Goal: Task Accomplishment & Management: Complete application form

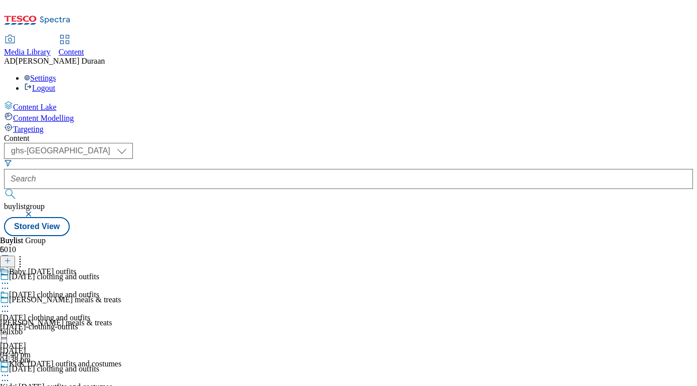
select select "ghs-uk"
click at [35, 211] on button "button" at bounding box center [30, 214] width 10 height 6
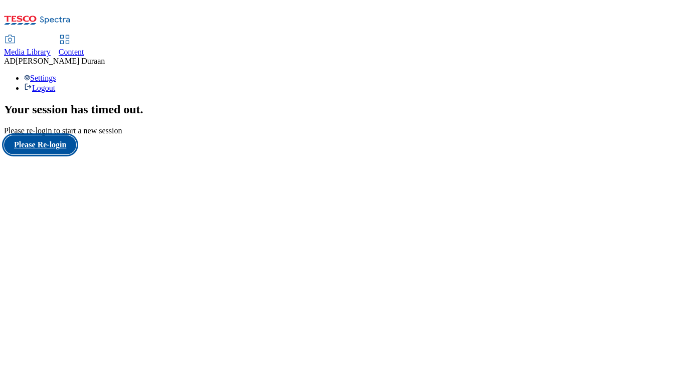
click at [73, 154] on button "Please Re-login" at bounding box center [40, 144] width 72 height 19
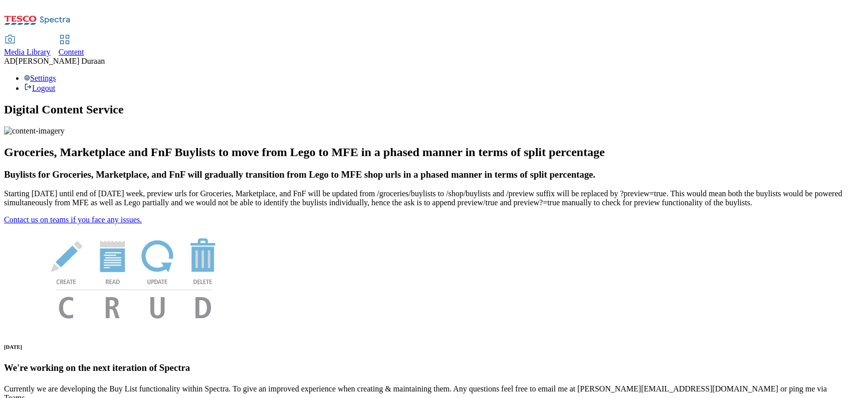
click at [84, 48] on span "Content" at bounding box center [72, 52] width 26 height 9
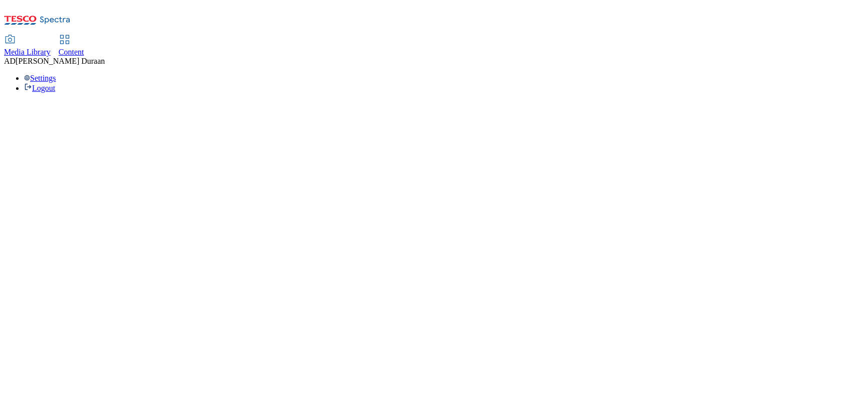
select select "ghs-uk"
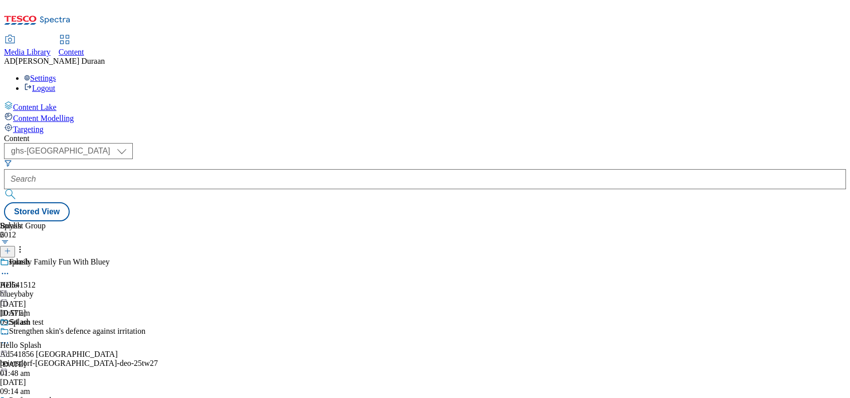
click at [10, 251] on line at bounding box center [7, 251] width 5 height 0
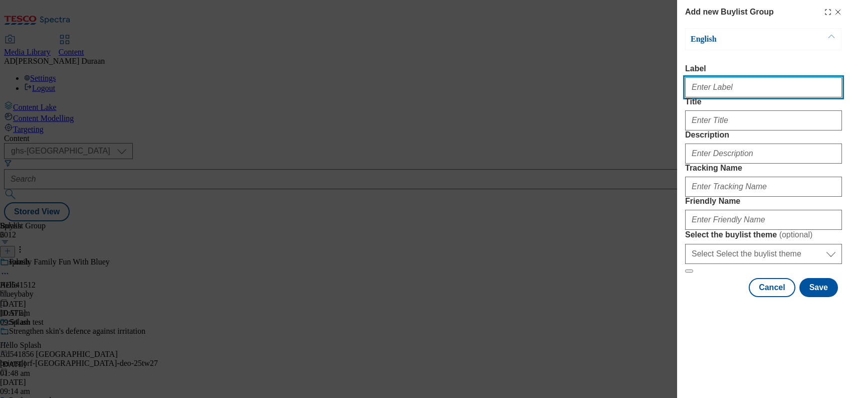
paste input "25% off men's and women's jeans"
type input "25% off men's and women's jeans"
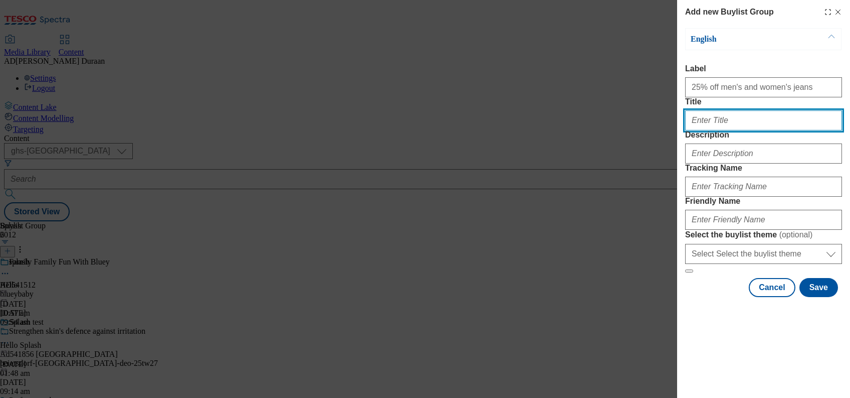
paste input "25% off men's and women's jeans"
drag, startPoint x: 787, startPoint y: 142, endPoint x: 706, endPoint y: 141, distance: 80.7
click at [657, 143] on div "Add new Buylist Group English Label 25% off men's and women's jeans Title 25% o…" at bounding box center [425, 199] width 850 height 398
type input "25% off men's and women's jeans"
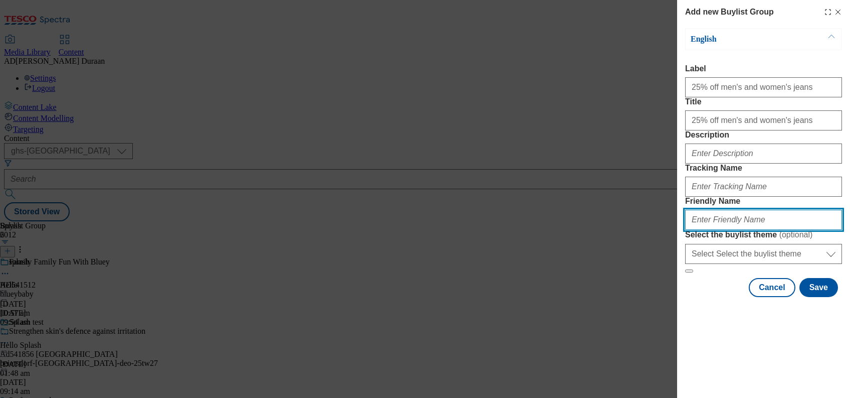
paste input "25% off men's and women's jeans"
type input "25% off men's and women's jeans"
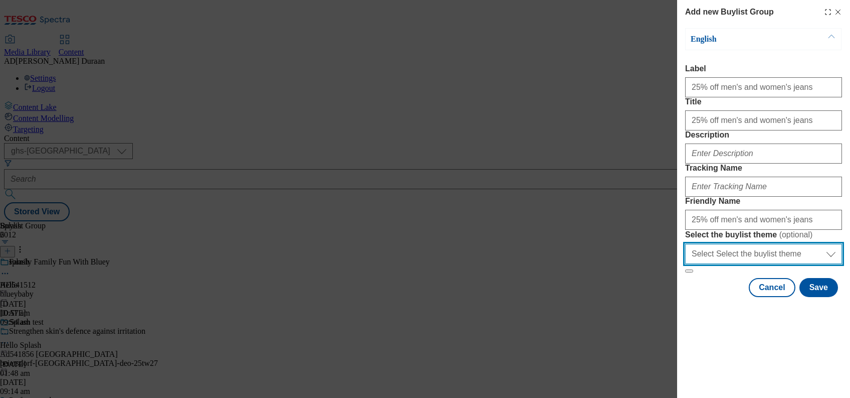
click at [696, 264] on select "Select Select the buylist theme default fandf" at bounding box center [763, 254] width 157 height 20
select select "fandf"
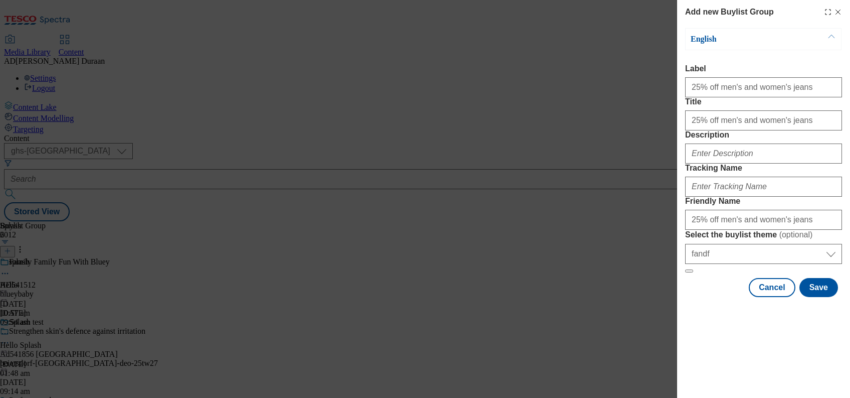
click at [696, 251] on form "Label 25% off men's and women's jeans Title 25% off men's and women's jeans Des…" at bounding box center [763, 168] width 157 height 209
click at [689, 230] on input "25% off men's and women's jeans" at bounding box center [763, 220] width 157 height 20
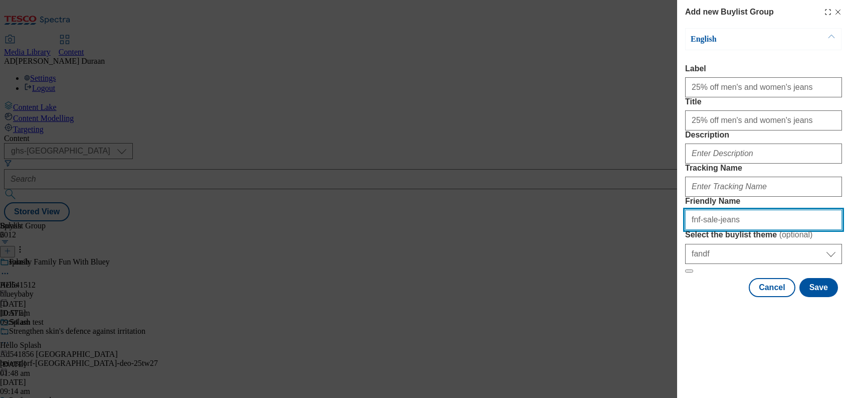
type input "fnf-sale-jeans"
click at [696, 263] on form "Label 25% off men's and women's jeans Title 25% off men's and women's jeans Des…" at bounding box center [763, 168] width 157 height 209
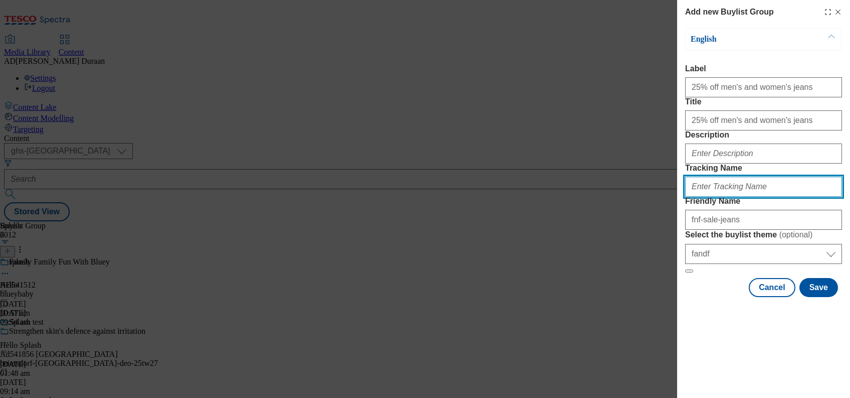
paste input "fnf_hub_25_off_jeans"
type input "fnf_hub_25_off_jeans"
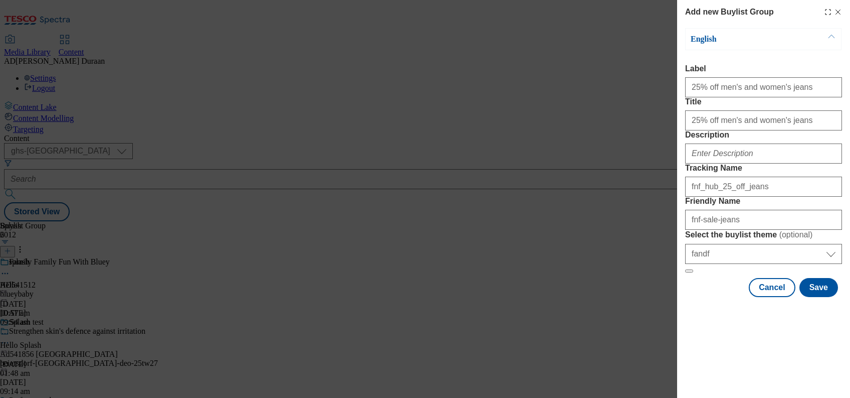
click at [696, 139] on label "Description" at bounding box center [763, 134] width 157 height 9
click at [696, 163] on input "Description" at bounding box center [763, 153] width 157 height 20
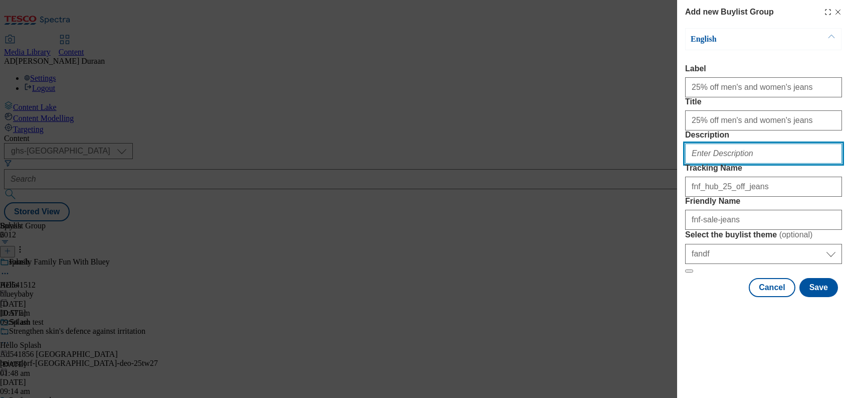
paste input "Get 25% off adult jeans from F&F. Shop F&F online today at tesco.com and get re…"
type input "Get 25% off adult jeans from F&F. Shop F&F online today at tesco.com and get re…"
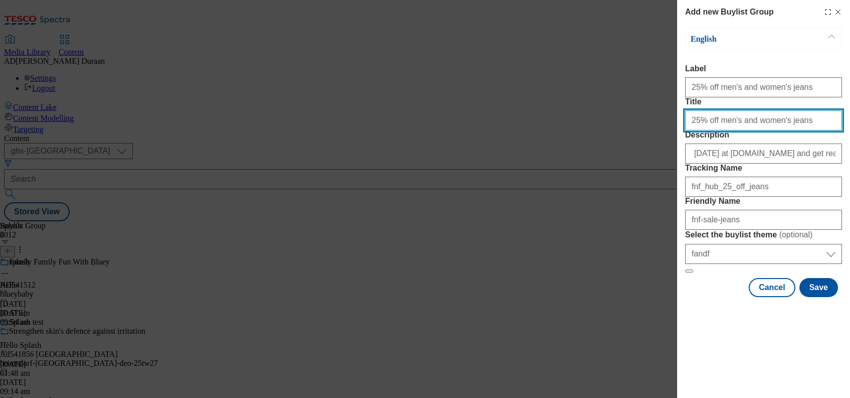
scroll to position [0, 0]
drag, startPoint x: 786, startPoint y: 142, endPoint x: 685, endPoint y: 139, distance: 101.3
click at [660, 137] on div "Add new Buylist Group English Label 25% off men's and women's jeans Title 25% o…" at bounding box center [425, 199] width 850 height 398
click at [696, 106] on form "Label 25% off men's and women's jeans Title 25% off men's and women's jeans Des…" at bounding box center [763, 168] width 157 height 209
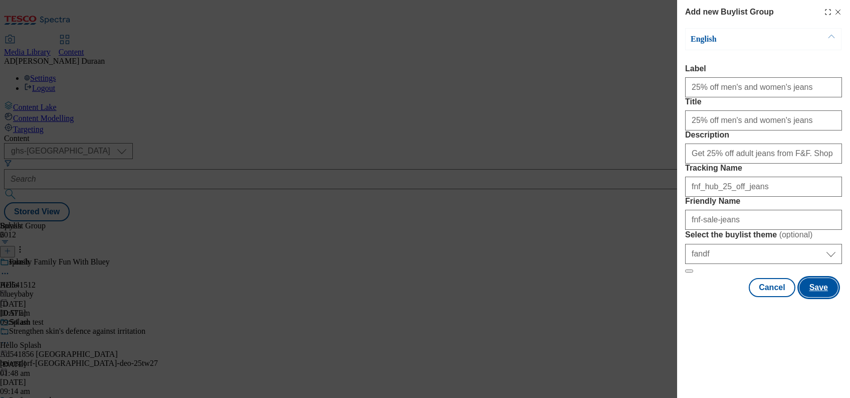
click at [696, 297] on button "Save" at bounding box center [819, 287] width 39 height 19
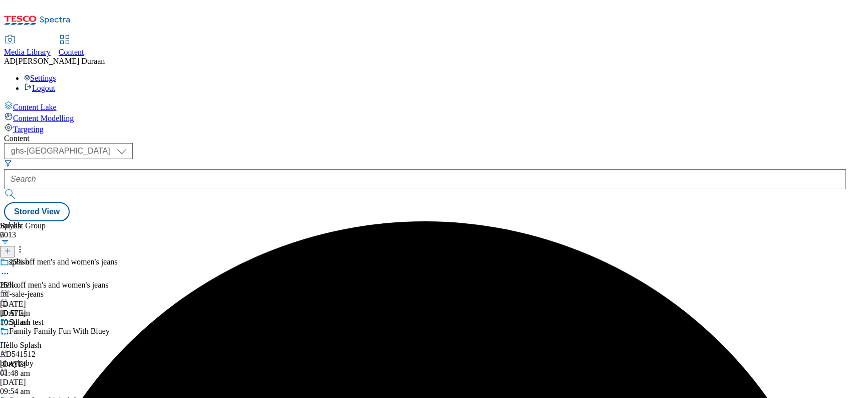
click at [158, 257] on div "25% off men's and women's jeans 25% off men's and women's jeans fnf-sale-jeans …" at bounding box center [79, 291] width 158 height 69
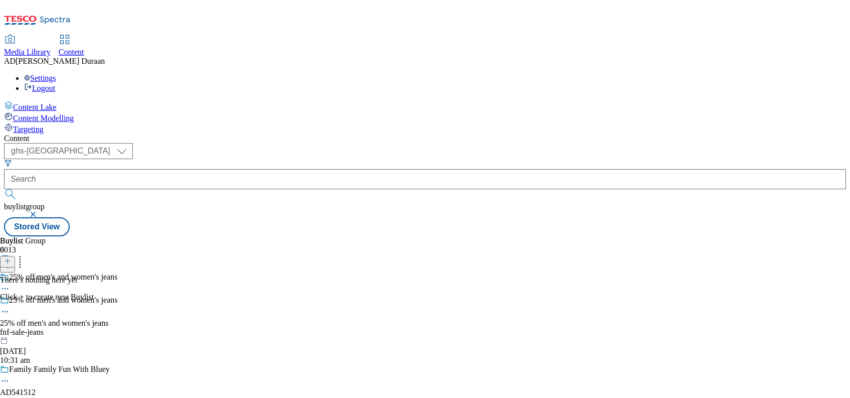
click at [8, 258] on line at bounding box center [8, 260] width 0 height 5
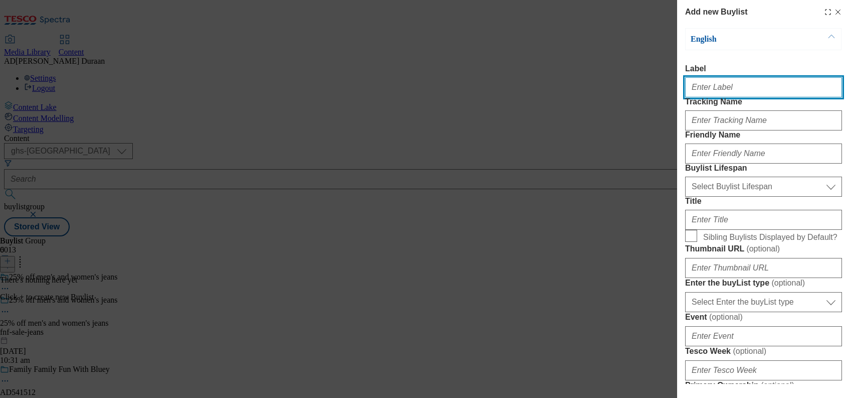
paste input "25% off men's and women's jeans"
type input "25% off men's and women's jeans"
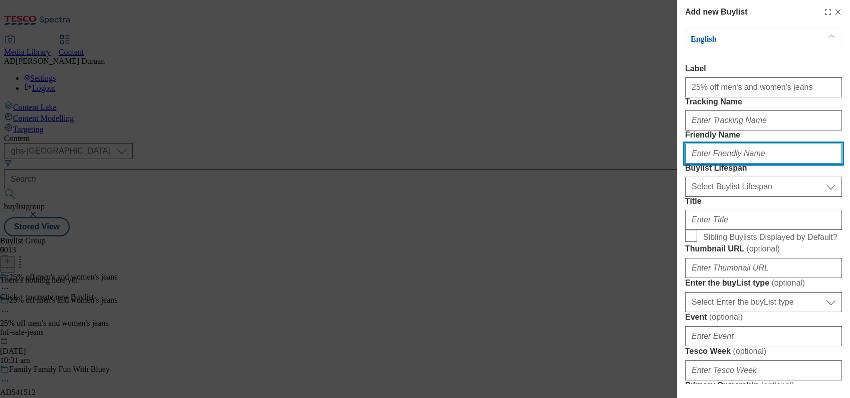
paste input "25% off men's and women's jeans"
type input "25% off men's and women's jeans"
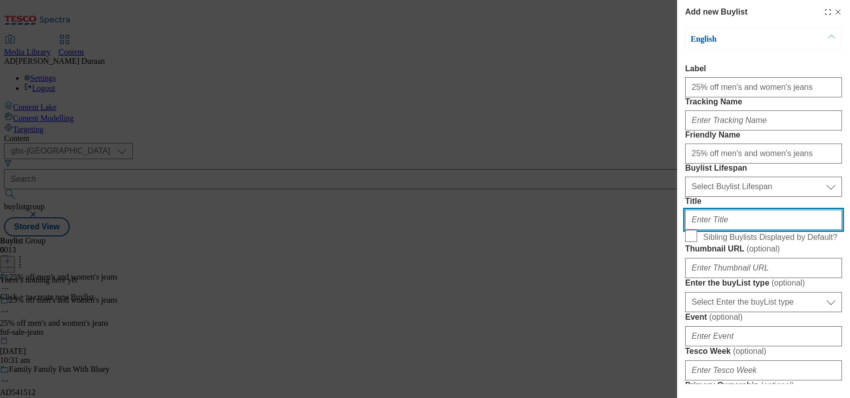
paste input "25% off men's and women's jeans"
type input "25% off men's and women's jeans"
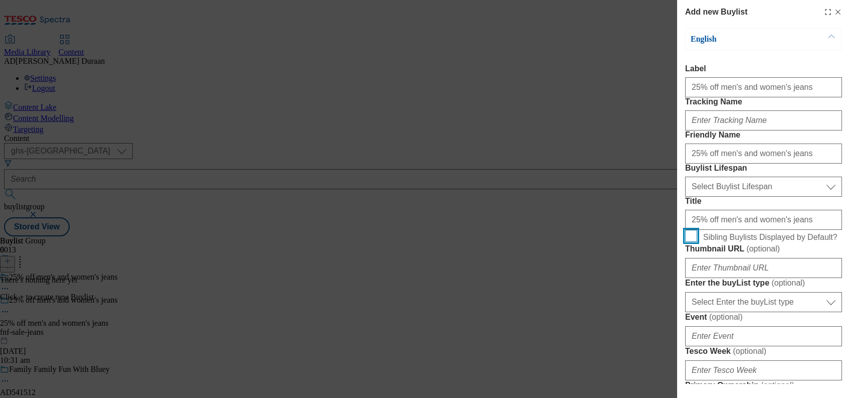
click at [690, 242] on input "Sibling Buylists Displayed by Default?" at bounding box center [691, 236] width 12 height 12
checkbox input "true"
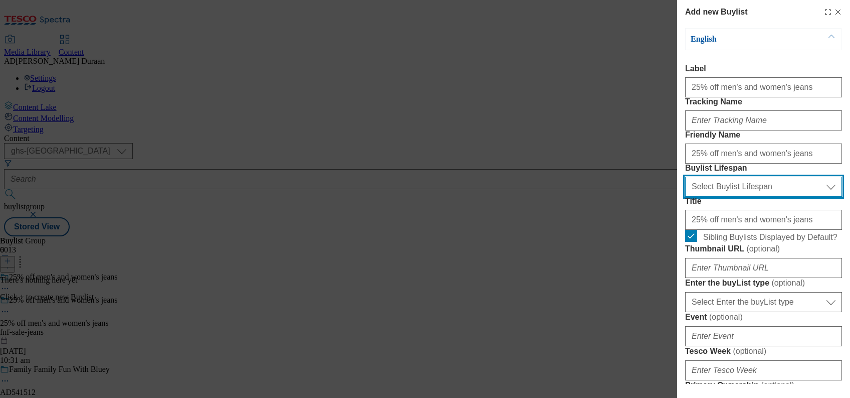
click at [696, 197] on select "Select Buylist Lifespan evergreen seasonal tactical" at bounding box center [763, 186] width 157 height 20
select select "tactical"
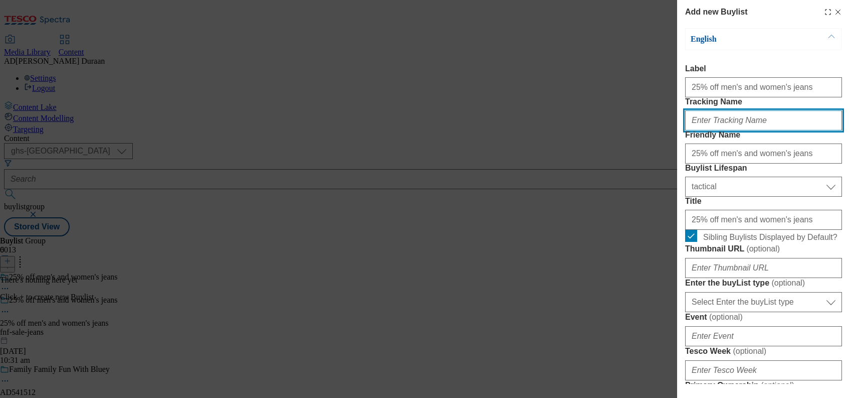
paste input "fnf_hub_25_off_jeans"
type input "fnf_hub_25_off_jeans"
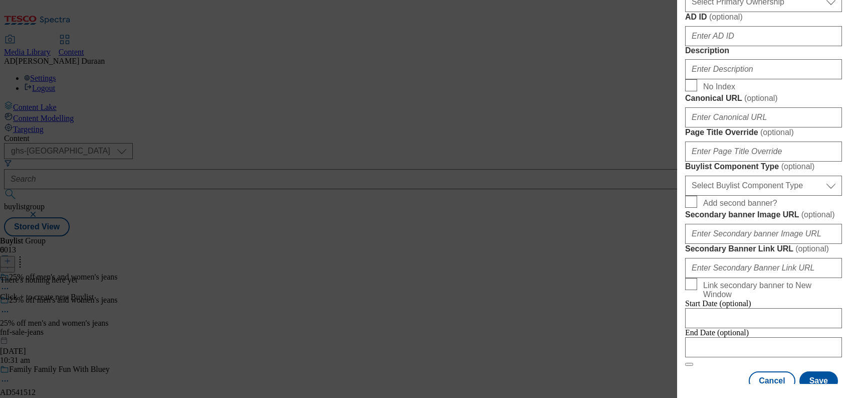
scroll to position [409, 0]
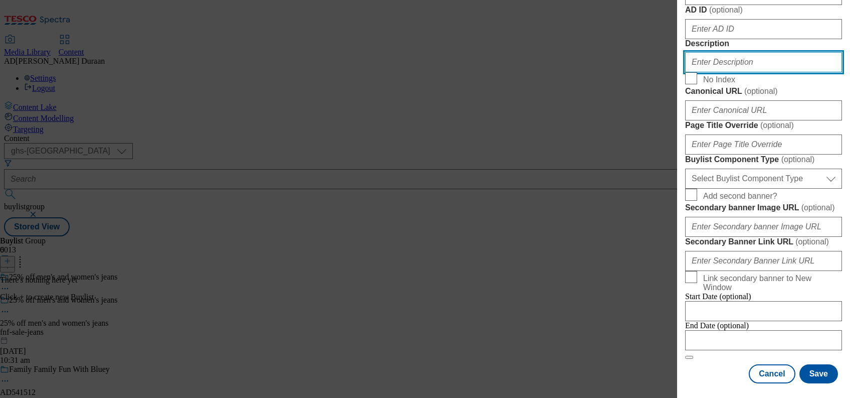
paste input "Get 25% off adult jeans from F&F. Shop F&F online today at tesco.com and get re…"
type input "Get 25% off adult jeans from F&F. Shop F&F online today at tesco.com and get re…"
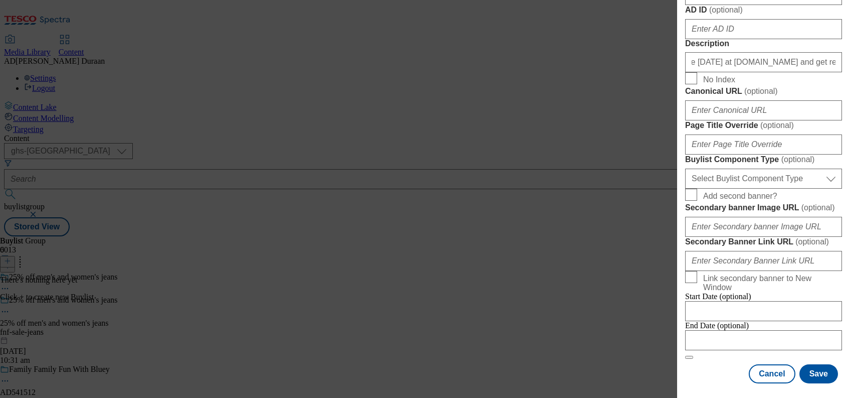
click at [696, 226] on form "Label 25% off men's and women's jeans Tracking Name fnf_hub_25_off_jeans Friend…" at bounding box center [763, 7] width 157 height 704
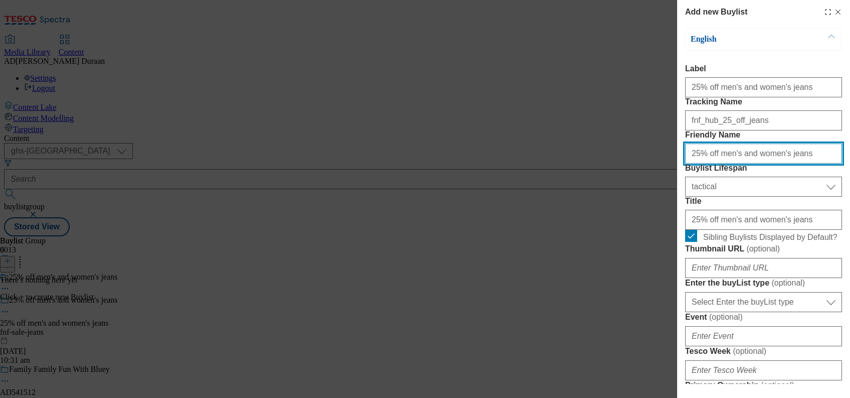
click at [689, 163] on input "25% off men's and women's jeans" at bounding box center [763, 153] width 157 height 20
type input "25percentoff-men-women-jeans"
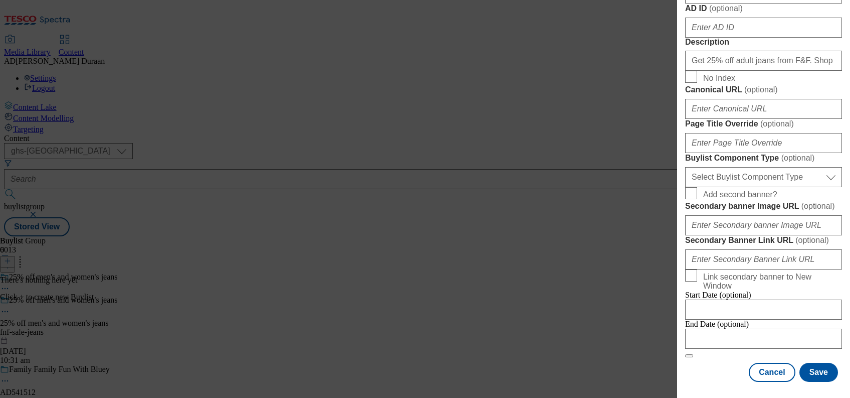
scroll to position [633, 0]
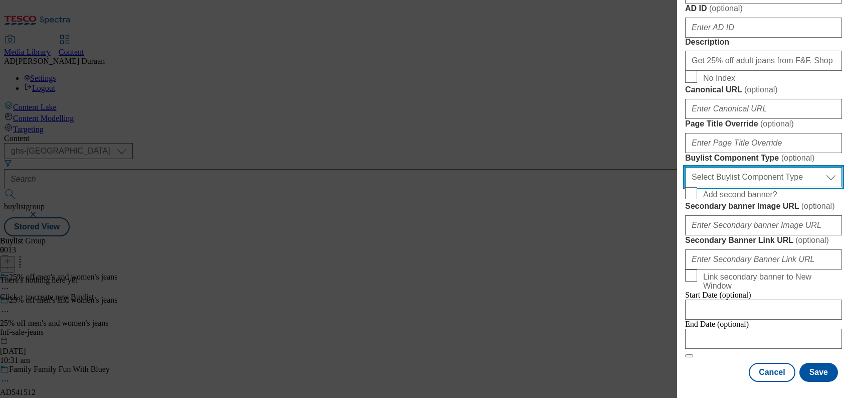
click at [696, 187] on select "Select Buylist Component Type Banner Competition Header Meal" at bounding box center [763, 177] width 157 height 20
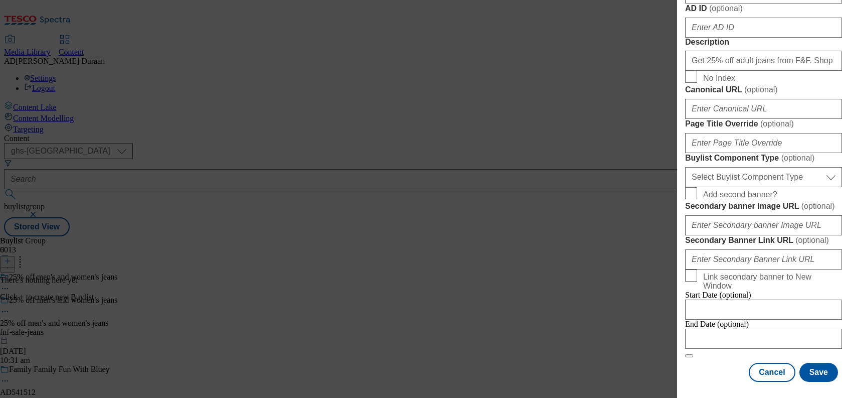
select select "Banner"
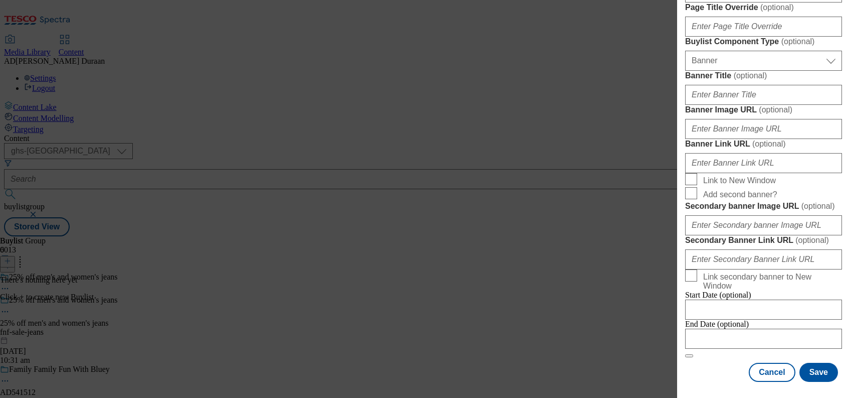
scroll to position [791, 0]
paste input "https://digitalcontent.api.tesco.com/v2/media/ghs-mktg/5c2a4716-849f-440c-a9c8-…"
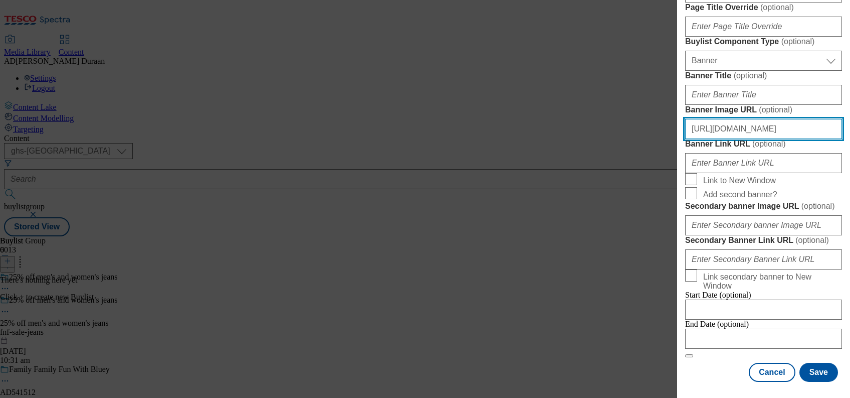
scroll to position [0, 242]
type input "https://digitalcontent.api.tesco.com/v2/media/ghs-mktg/5c2a4716-849f-440c-a9c8-…"
drag, startPoint x: 713, startPoint y: 157, endPoint x: 548, endPoint y: 28, distance: 209.3
click at [0, 0] on div "Add new Buylist English Label 25% off men's and women's jeans Tracking Name fnf…" at bounding box center [425, 199] width 850 height 398
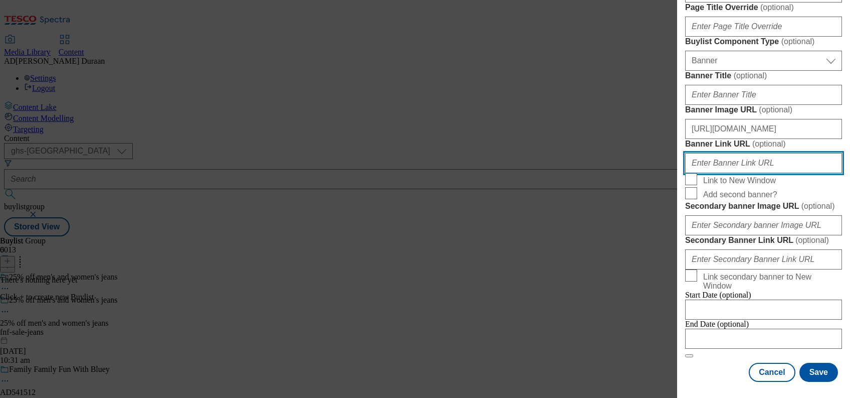
paste input "https://www.tesco.com/shop/en-GB/landing/f-f"
type input "https://www.tesco.com/shop/en-GB/landing/f-f"
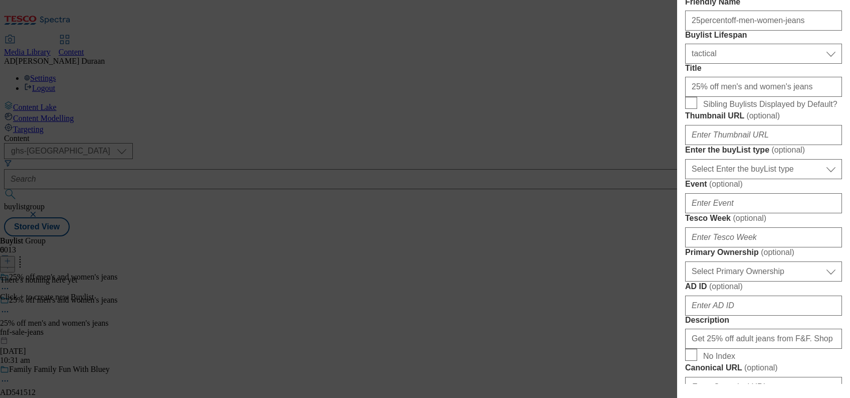
scroll to position [166, 0]
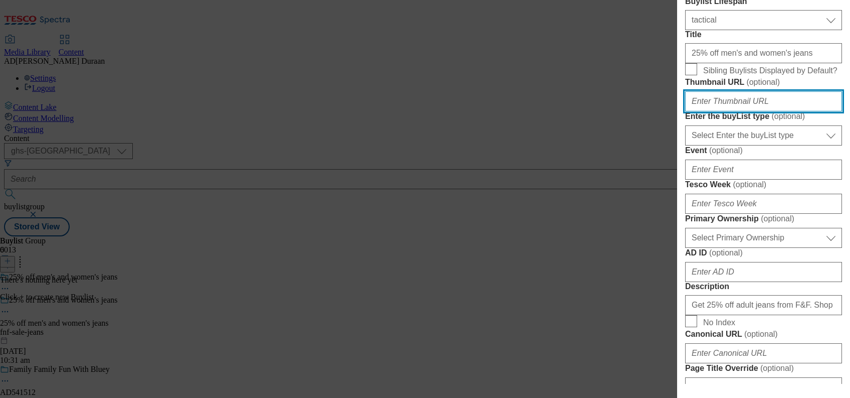
paste input "https://digitalcontent.api.tesco.com/v2/media/ghs-mktg/38ff099b-699f-481c-a2fb-…"
type input "https://digitalcontent.api.tesco.com/v2/media/ghs-mktg/38ff099b-699f-481c-a2fb-…"
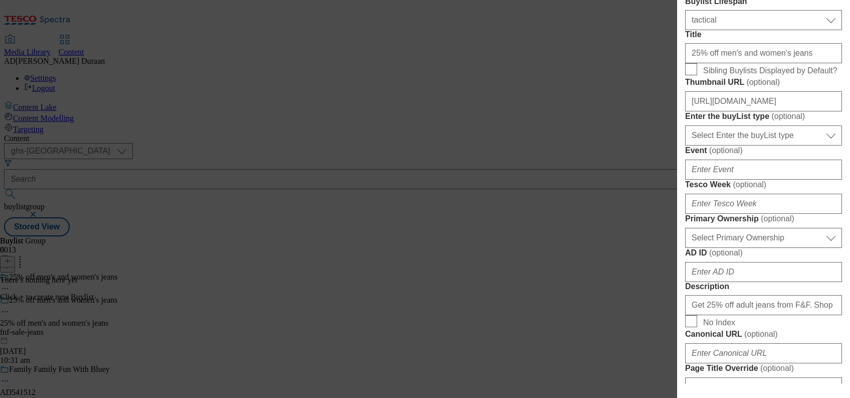
click at [696, 167] on div "Add new Buylist English Label 25% off men's and women's jeans Tracking Name fnf…" at bounding box center [763, 192] width 173 height 384
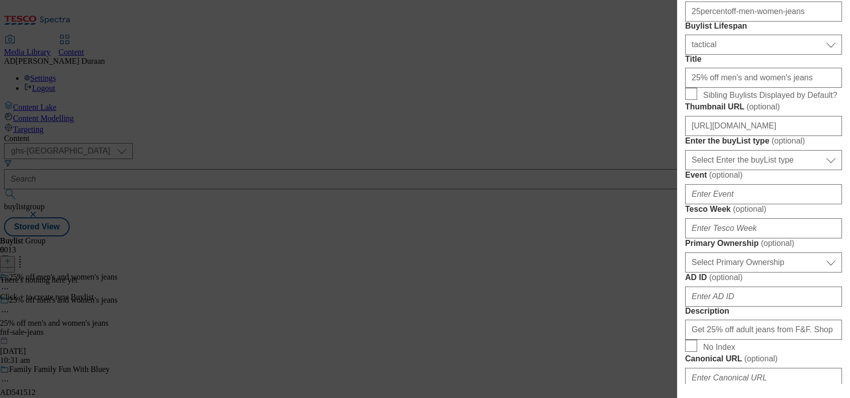
scroll to position [148, 0]
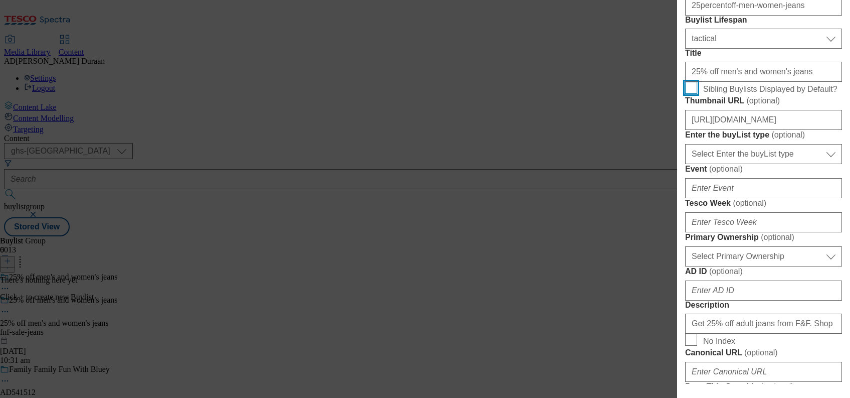
drag, startPoint x: 691, startPoint y: 166, endPoint x: 699, endPoint y: 168, distance: 8.7
click at [691, 94] on input "Sibling Buylists Displayed by Default?" at bounding box center [691, 88] width 12 height 12
checkbox input "true"
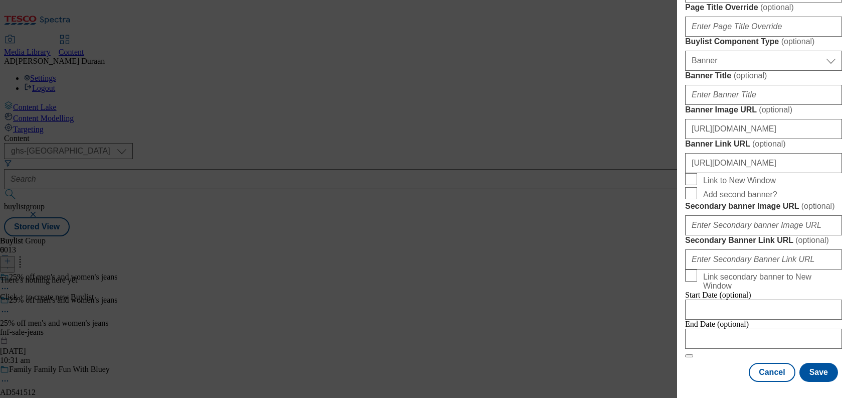
scroll to position [947, 0]
click at [696, 375] on button "Save" at bounding box center [819, 371] width 39 height 19
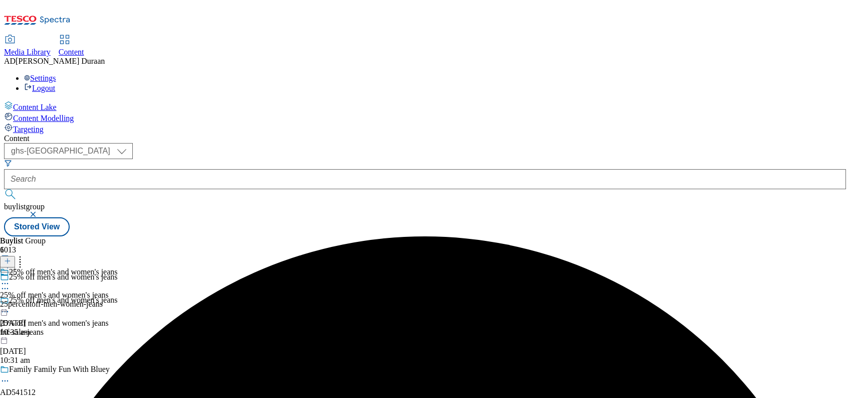
click at [118, 299] on div "25percentoff-men-women-jeans" at bounding box center [59, 303] width 118 height 9
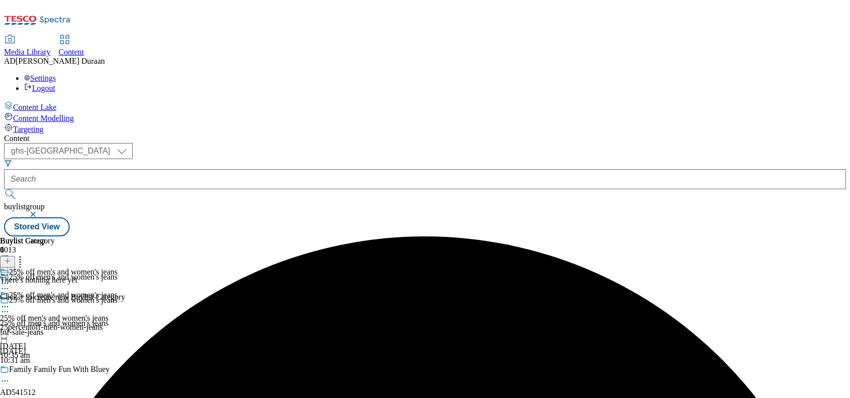
click at [10, 261] on line at bounding box center [7, 261] width 5 height 0
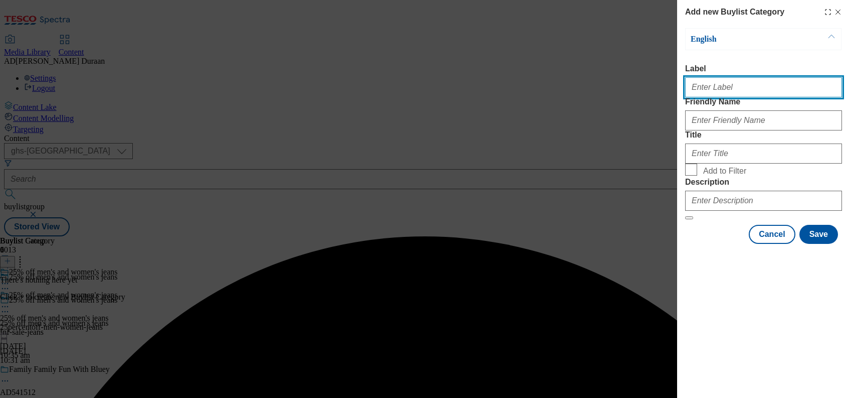
click at [696, 89] on input "Label" at bounding box center [763, 87] width 157 height 20
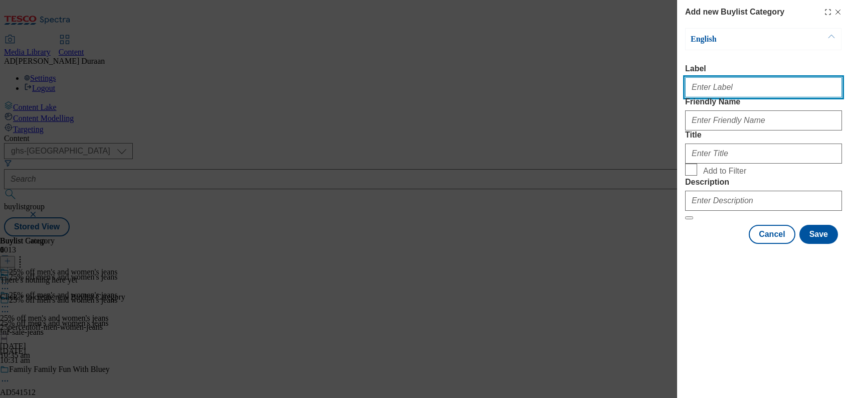
type input "All products"
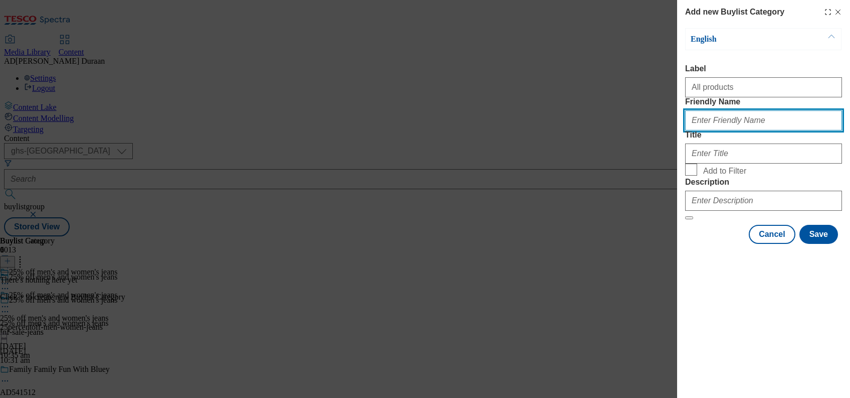
click at [696, 130] on input "Friendly Name" at bounding box center [763, 120] width 157 height 20
type input "all-products"
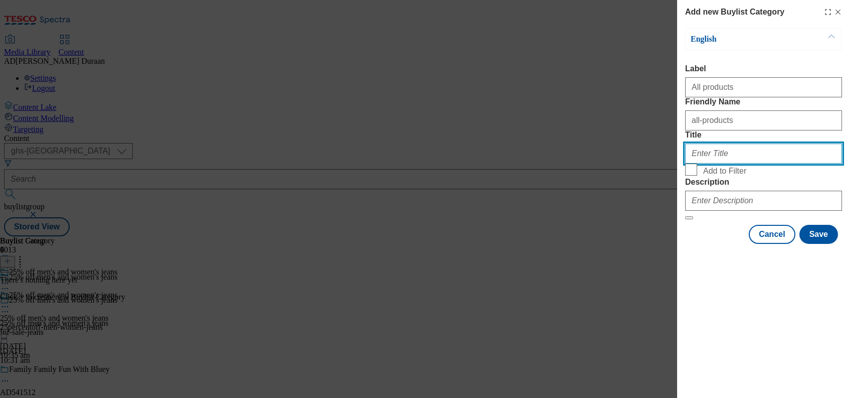
click at [696, 163] on input "Title" at bounding box center [763, 153] width 157 height 20
type input "all jeans"
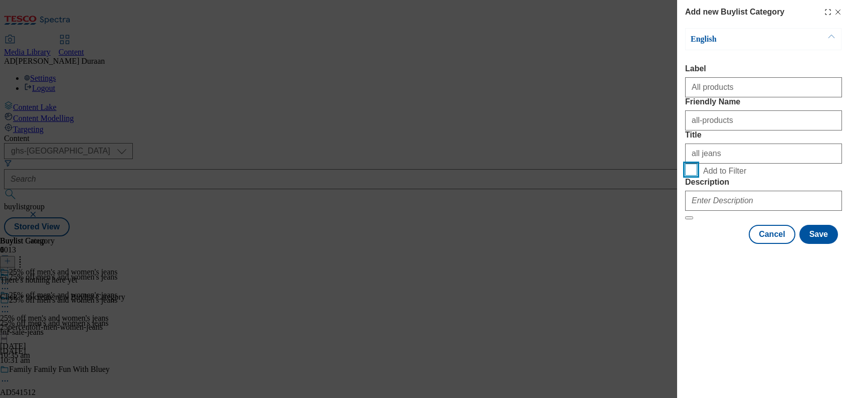
drag, startPoint x: 706, startPoint y: 307, endPoint x: 688, endPoint y: 226, distance: 83.3
click at [696, 244] on div "Cancel Save" at bounding box center [763, 234] width 157 height 19
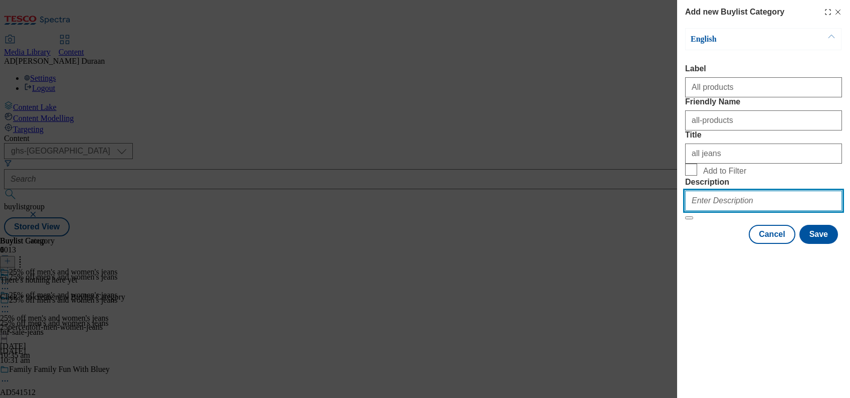
paste input "Get 25% off adult jeans from F&F. Shop F&F online today at tesco.com and get re…"
type input "Get 25% off adult jeans from F&F. Shop F&F online today at tesco.com and get re…"
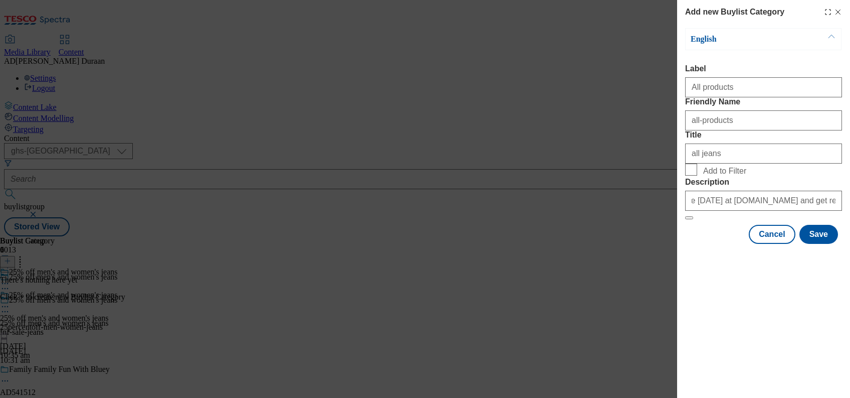
click at [687, 260] on div "Modal" at bounding box center [763, 253] width 173 height 14
click at [696, 244] on button "Save" at bounding box center [819, 234] width 39 height 19
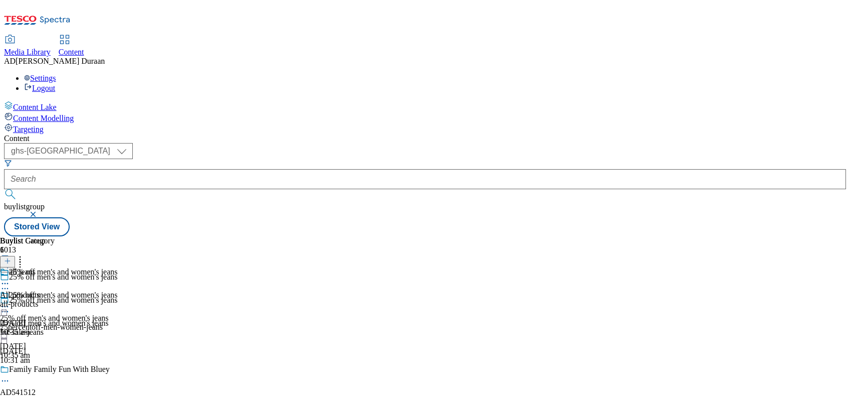
click at [10, 301] on icon at bounding box center [5, 306] width 10 height 10
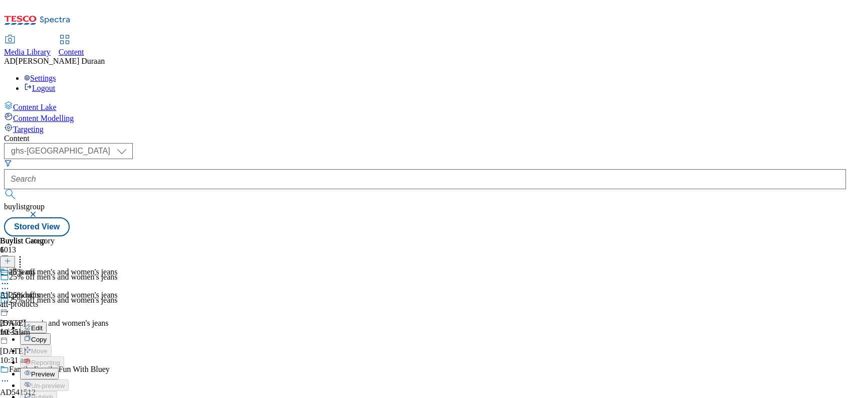
click at [51, 333] on button "Copy" at bounding box center [35, 339] width 31 height 12
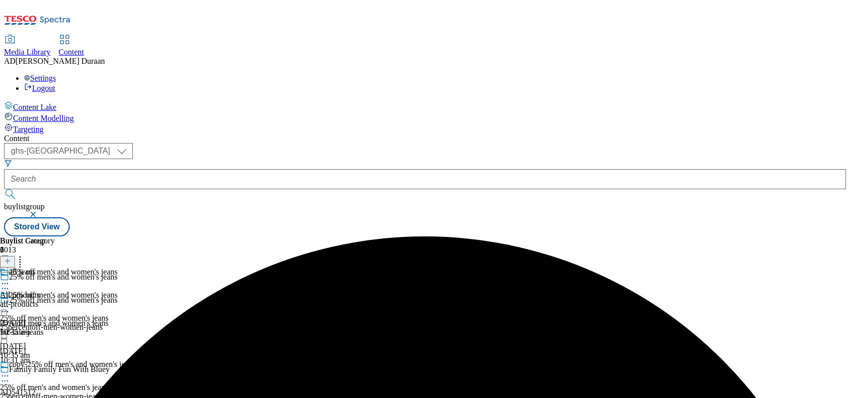
click at [274, 359] on div "copy-25% off men's and women's jeans-cb85bbe2-ae0e-4085-a292-8031bc593a3c 25% o…" at bounding box center [137, 393] width 274 height 69
click at [10, 371] on icon at bounding box center [5, 376] width 10 height 10
click at [47, 386] on button "Edit" at bounding box center [33, 397] width 27 height 12
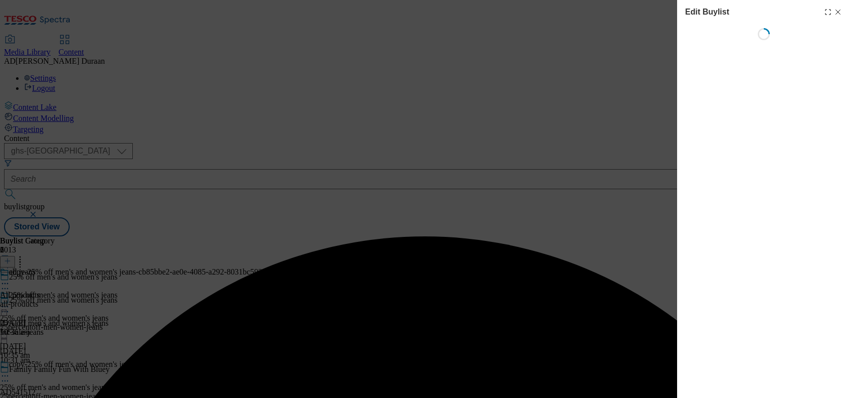
select select "tactical"
select select "Banner"
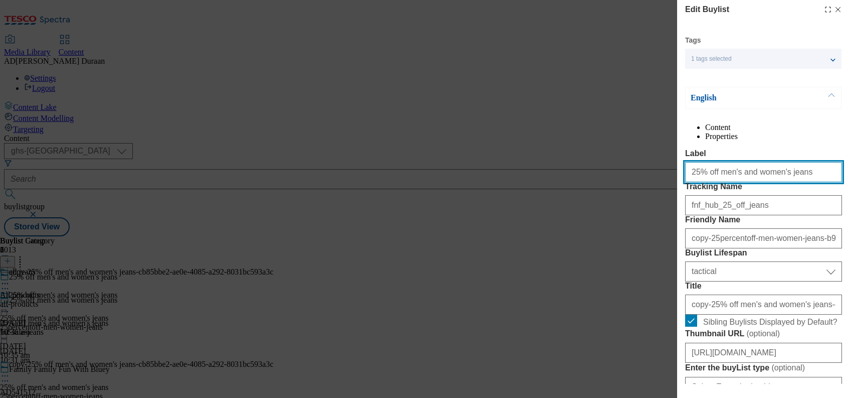
drag, startPoint x: 791, startPoint y: 193, endPoint x: 714, endPoint y: 194, distance: 76.2
click at [660, 194] on div "Edit Buylist Tags 1 tags selected buylist English Content Properties Label 25% …" at bounding box center [425, 199] width 850 height 398
paste input "women's jeans"
drag, startPoint x: 758, startPoint y: 197, endPoint x: 709, endPoint y: 199, distance: 48.7
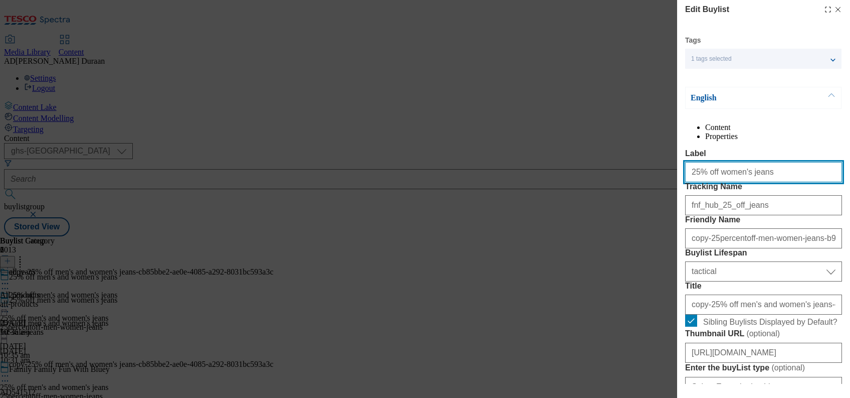
click at [670, 197] on div "Edit Buylist Tags 1 tags selected buylist English Content Properties Label 25% …" at bounding box center [425, 199] width 850 height 398
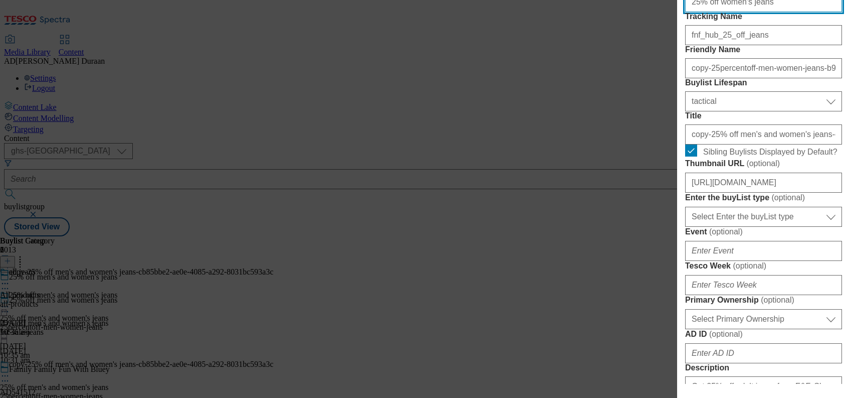
scroll to position [174, 0]
type input "25% off women's jeans"
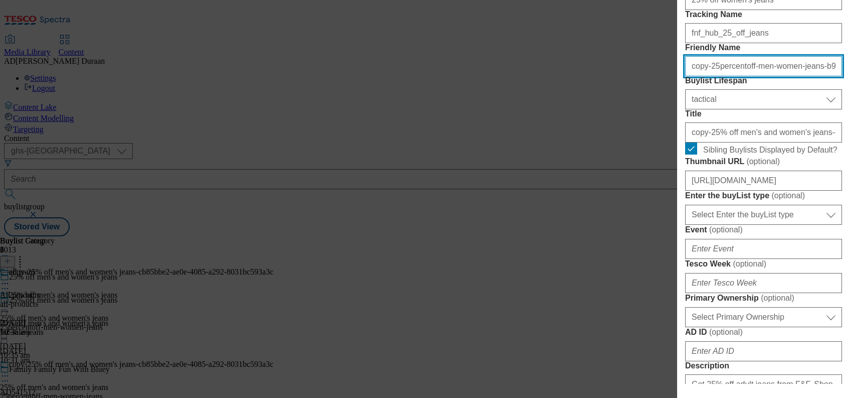
click at [696, 76] on input "copy-25percentoff-men-women-jeans-b912a530-f7b7-4ba9-a830-71d5fa07e7eb" at bounding box center [763, 66] width 157 height 20
paste input "25% off women's jeans"
type input "25% off women's jeans"
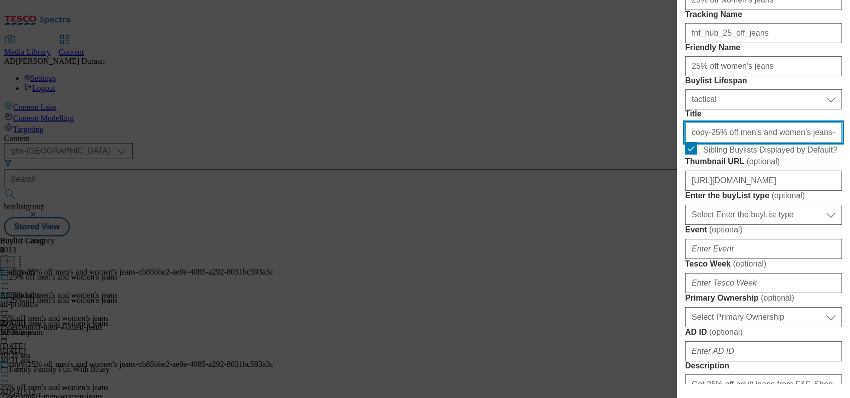
click at [696, 142] on input "copy-25% off men's and women's jeans-cb85bbe2-ae0e-4085-a292-8031bc593a3c" at bounding box center [763, 132] width 157 height 20
paste input "25% off women's jeans"
type input "25% off women's jeans"
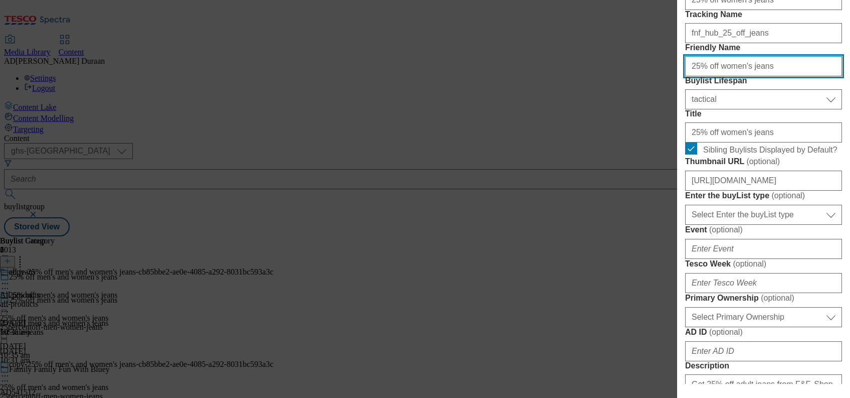
drag, startPoint x: 713, startPoint y: 120, endPoint x: 664, endPoint y: 119, distance: 48.7
click at [664, 119] on div "Edit Buylist Tags 1 tags selected buylist English Content Properties Label 25% …" at bounding box center [425, 199] width 850 height 398
type input "25percentoff-womens-jeans"
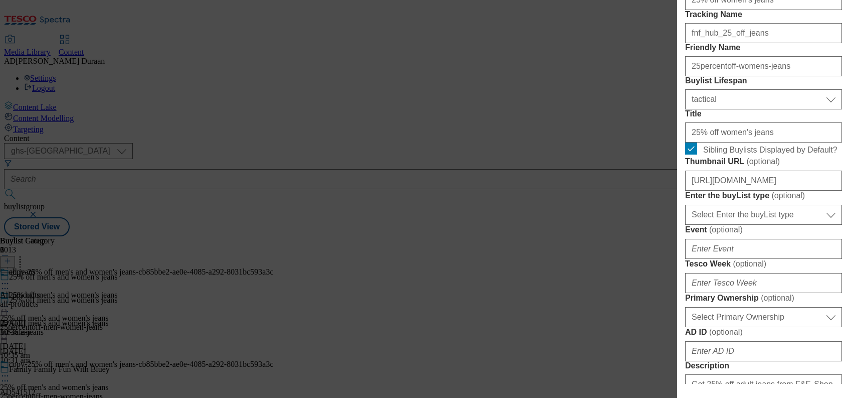
click at [696, 93] on form "Label 25% off women's jeans Tracking Name fnf_hub_25_off_jeans Friendly Name 25…" at bounding box center [763, 387] width 157 height 820
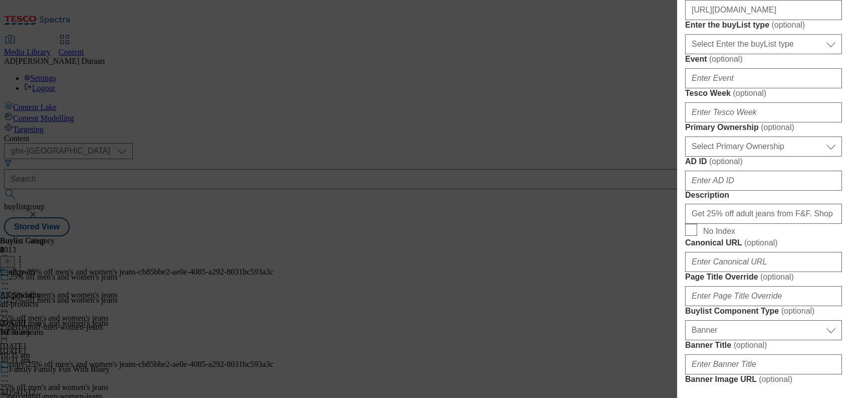
scroll to position [340, 0]
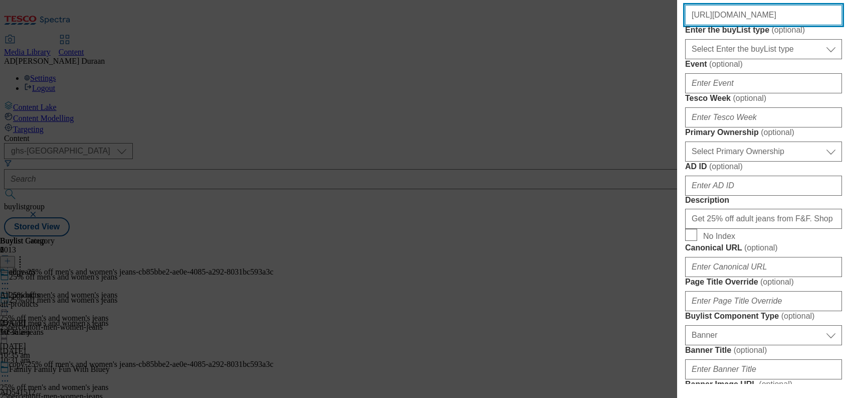
click at [696, 25] on input "https://digitalcontent.api.tesco.com/v2/media/ghs-mktg/38ff099b-699f-481c-a2fb-…" at bounding box center [763, 15] width 157 height 20
paste input "https://digitalcontent.api.tesco.com/v2/media/ghs-mktg/4c60afcf-b804-434d-bea5-…"
type input "https://digitalcontent.api.tesco.com/v2/media/ghs-mktg/4c60afcf-b804-434d-bea5-…"
click at [696, 99] on form "Label 25% off women's jeans Tracking Name fnf_hub_25_off_jeans Friendly Name 25…" at bounding box center [763, 221] width 157 height 820
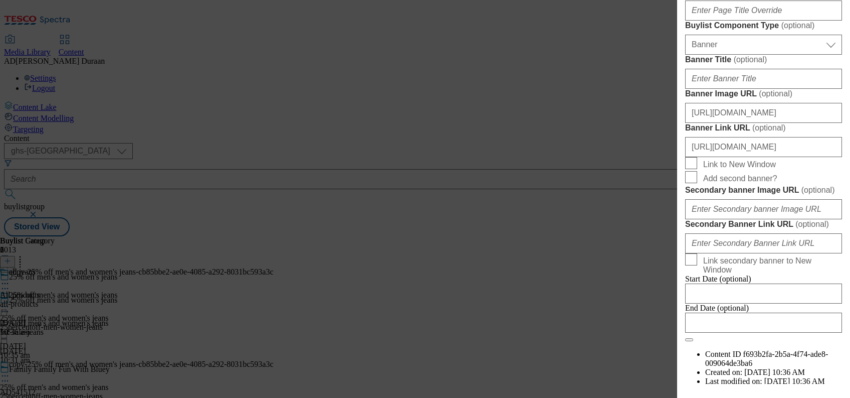
scroll to position [634, 0]
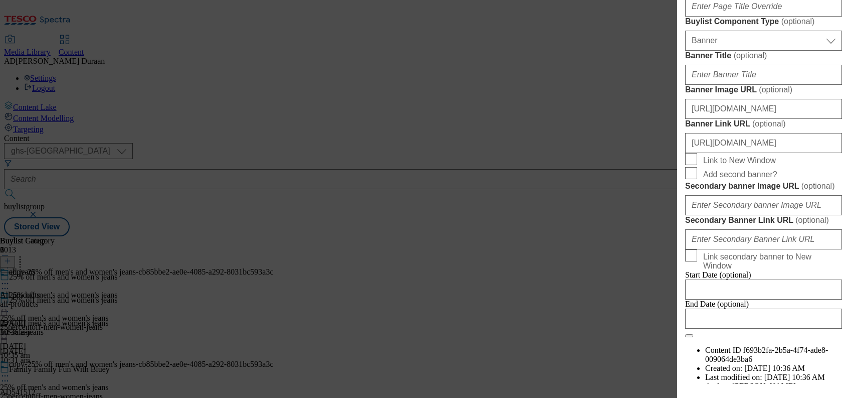
paste input "Get 25% off women's jeans from F&F. Shop F&F online today at tesco.com and get …"
type input "Get 25% off women's jeans from F&F. Shop F&F online today at tesco.com and get …"
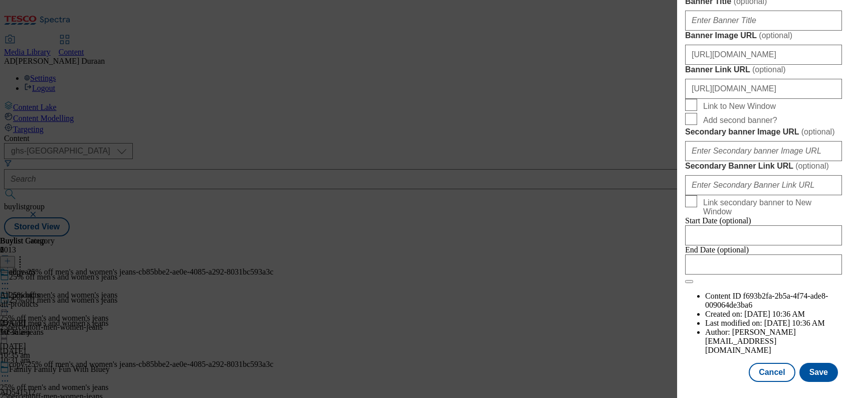
scroll to position [1053, 0]
click at [696, 372] on button "Save" at bounding box center [819, 371] width 39 height 19
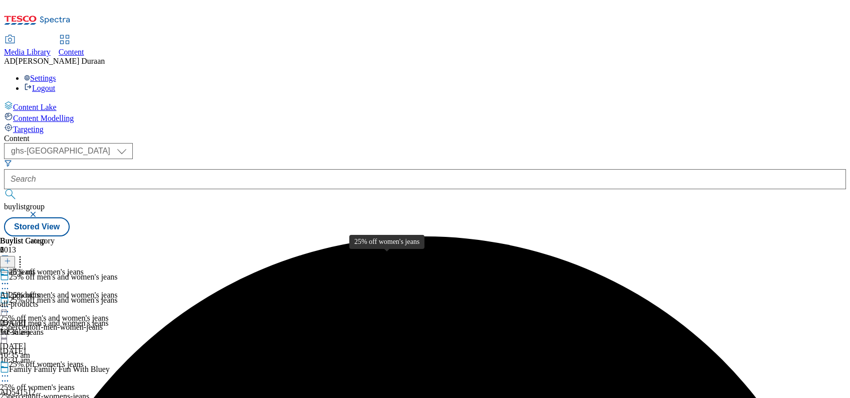
scroll to position [71, 0]
click at [10, 371] on icon at bounding box center [5, 376] width 10 height 10
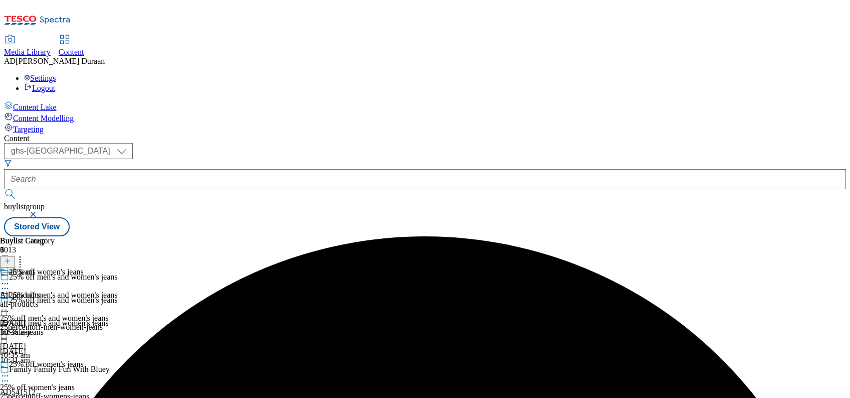
select select "tactical"
select select "Banner"
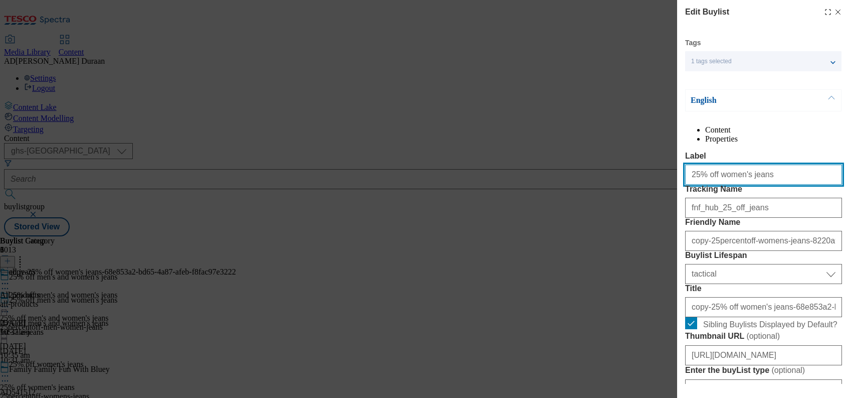
drag, startPoint x: 765, startPoint y: 195, endPoint x: 687, endPoint y: 191, distance: 77.8
click at [685, 185] on input "25% off women's jeans" at bounding box center [763, 174] width 157 height 20
paste input "men's jeans"
drag, startPoint x: 751, startPoint y: 197, endPoint x: 722, endPoint y: 194, distance: 28.2
click at [652, 190] on div "Edit Buylist Tags 1 tags selected buylist English Content Properties Label 25% …" at bounding box center [425, 199] width 850 height 398
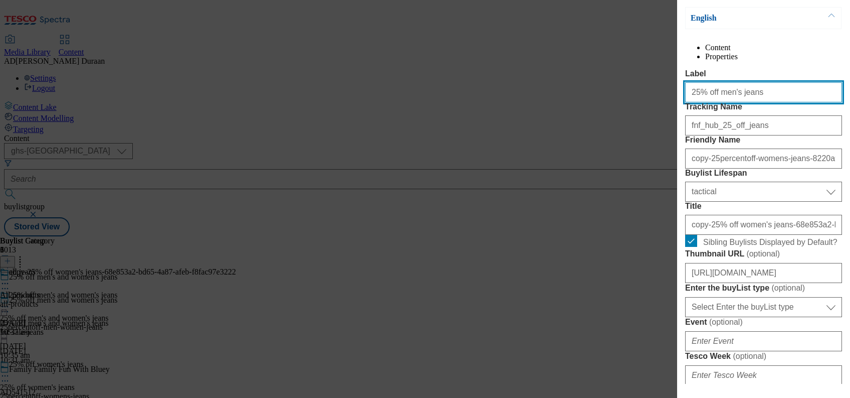
scroll to position [117, 0]
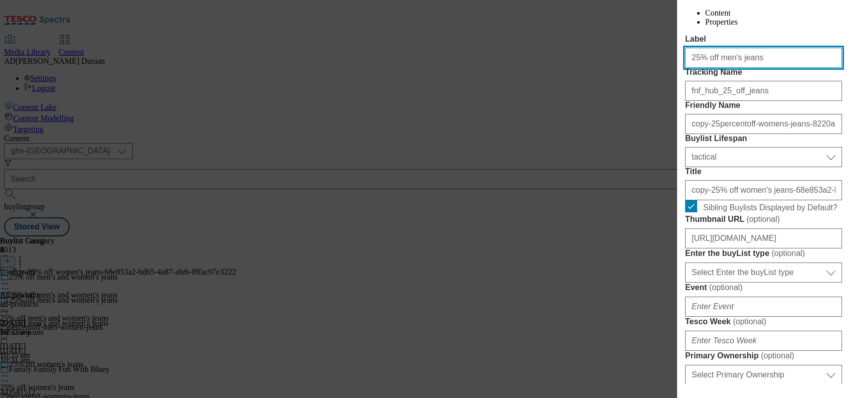
type input "25% off men's jeans"
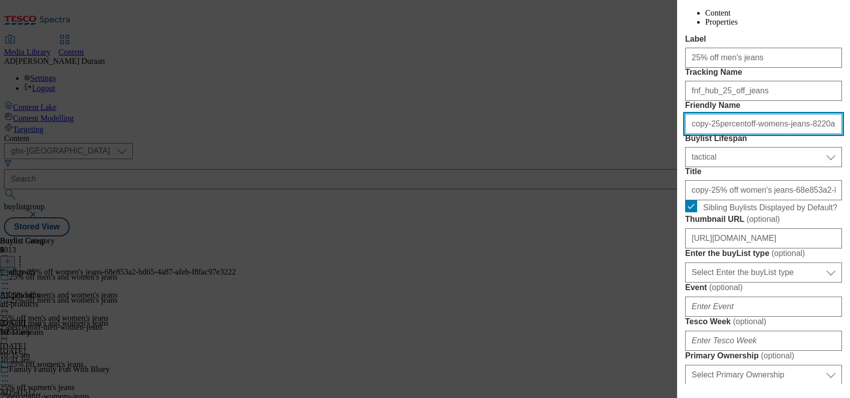
click at [696, 134] on input "copy-25percentoff-womens-jeans-8220a9ac-df0c-4762-a7b6-0811cbe5ee3f" at bounding box center [763, 124] width 157 height 20
paste input "25% off men's jeans"
type input "25% off men's jeans"
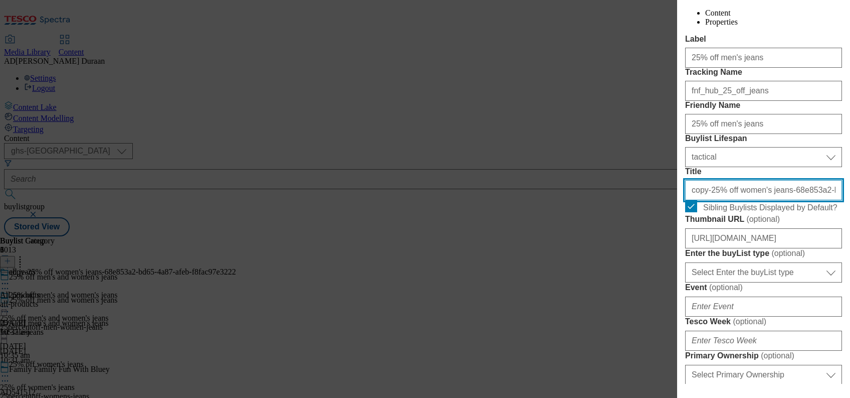
click at [696, 200] on input "copy-25% off women's jeans-68e853a2-bd65-4a87-afeb-f8fac97e3222" at bounding box center [763, 190] width 157 height 20
paste input "25% off men's jeans"
type input "25% off men's jeans"
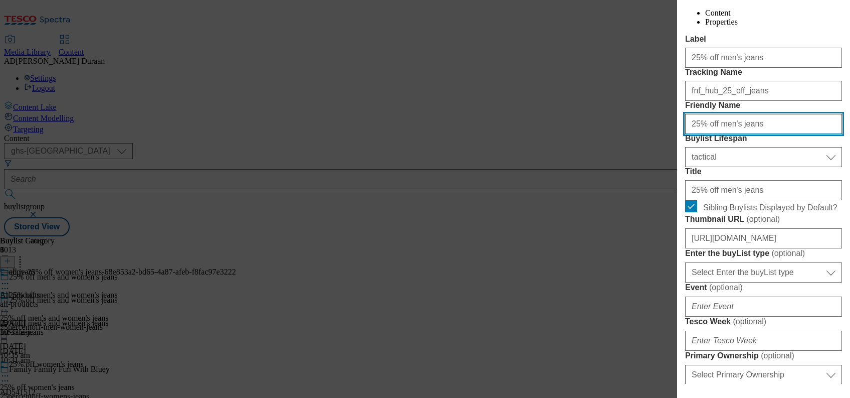
click at [696, 134] on input "25% off men's jeans" at bounding box center [763, 124] width 157 height 20
type input "25percentoff-mens-jeans"
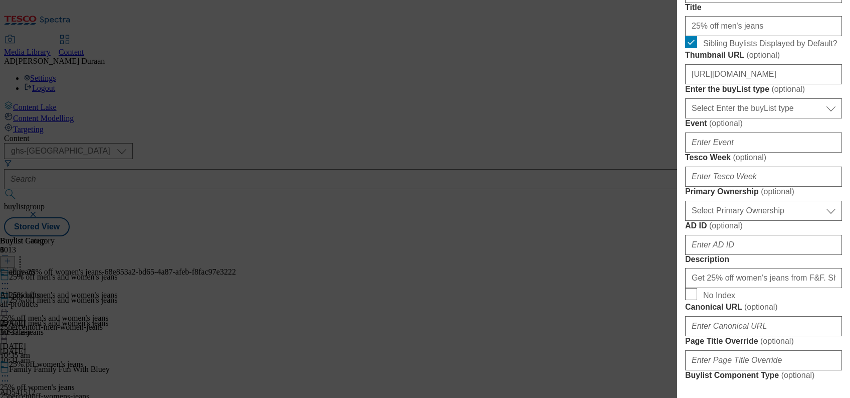
scroll to position [289, 0]
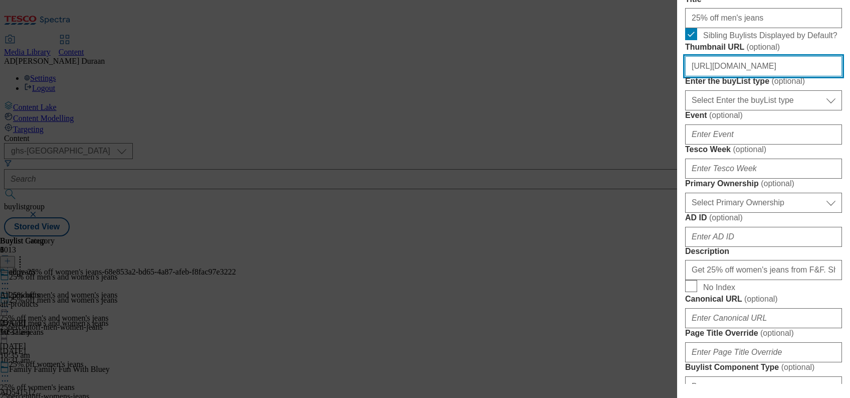
click at [696, 76] on input "https://digitalcontent.api.tesco.com/v2/media/ghs-mktg/4c60afcf-b804-434d-bea5-…" at bounding box center [763, 66] width 157 height 20
paste input "https://digitalcontent.api.tesco.com/v2/media/ghs-mktg/e321cab8-80d4-4ffd-9662-…"
type input "https://digitalcontent.api.tesco.com/v2/media/ghs-mktg/e321cab8-80d4-4ffd-9662-…"
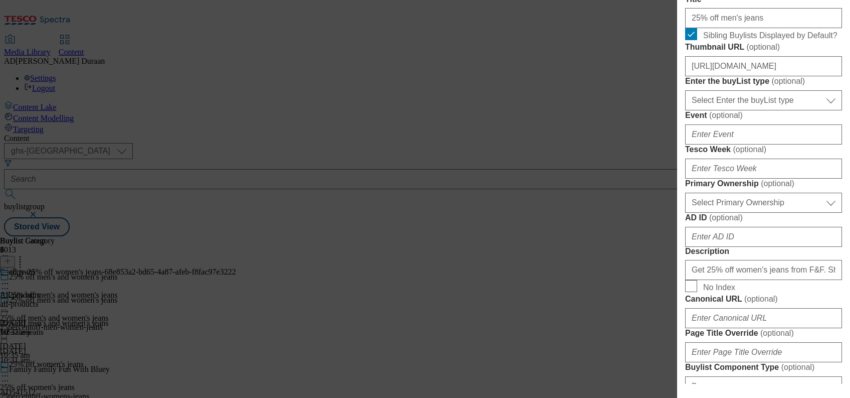
click at [696, 148] on form "Label 25% off men's jeans Tracking Name fnf_hub_25_off_jeans Friendly Name 25pe…" at bounding box center [763, 273] width 157 height 820
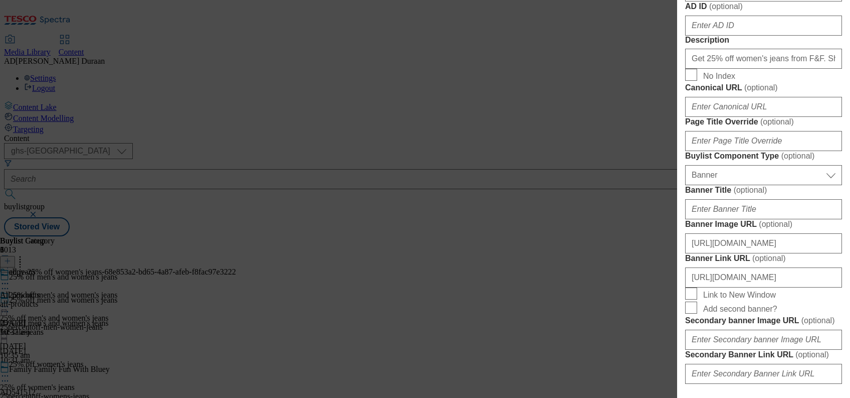
scroll to position [518, 0]
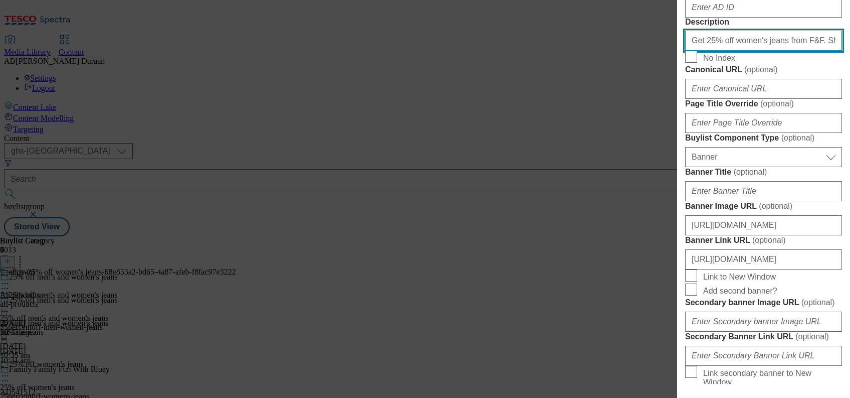
click at [696, 51] on input "Get 25% off women's jeans from F&F. Shop F&F online today at tesco.com and get …" at bounding box center [763, 41] width 157 height 20
paste input "Get 25% off men's jeans from F&F. Shop F&F online today at tesco.com and get re…"
type input "Get 25% off men's jeans from F&F. Shop F&F online today at tesco.com and get re…"
click at [696, 27] on label "Description" at bounding box center [763, 22] width 157 height 9
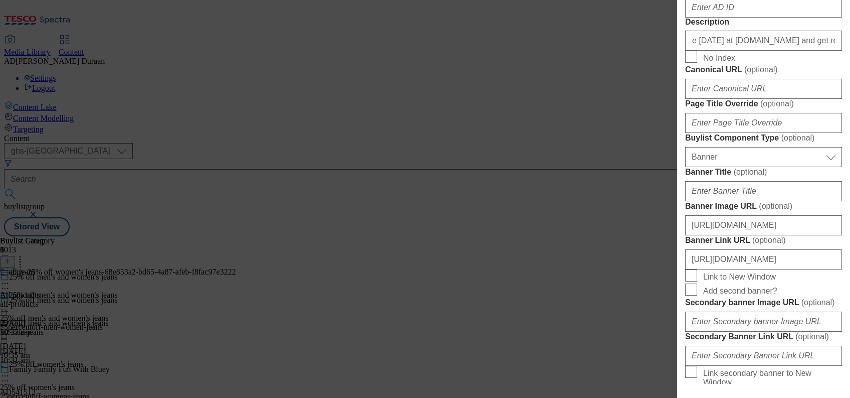
click at [696, 51] on input "Get 25% off men's jeans from F&F. Shop F&F online today at tesco.com and get re…" at bounding box center [763, 41] width 157 height 20
click at [696, 228] on form "Label 25% off men's jeans Tracking Name fnf_hub_25_off_jeans Friendly Name 25pe…" at bounding box center [763, 43] width 157 height 820
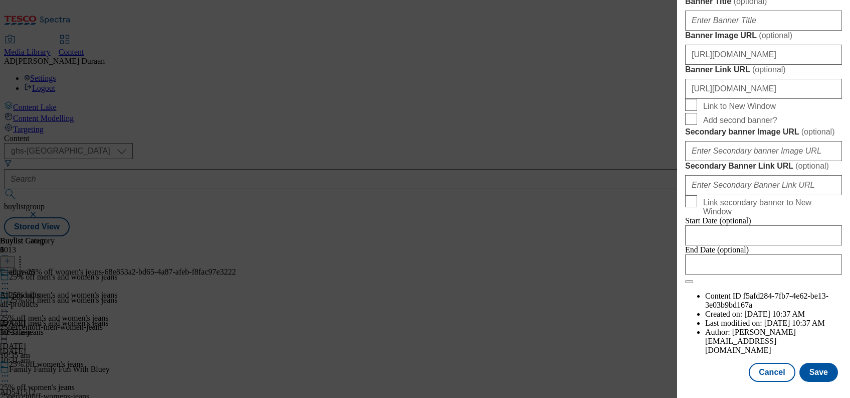
scroll to position [1053, 0]
click at [696, 374] on button "Save" at bounding box center [819, 371] width 39 height 19
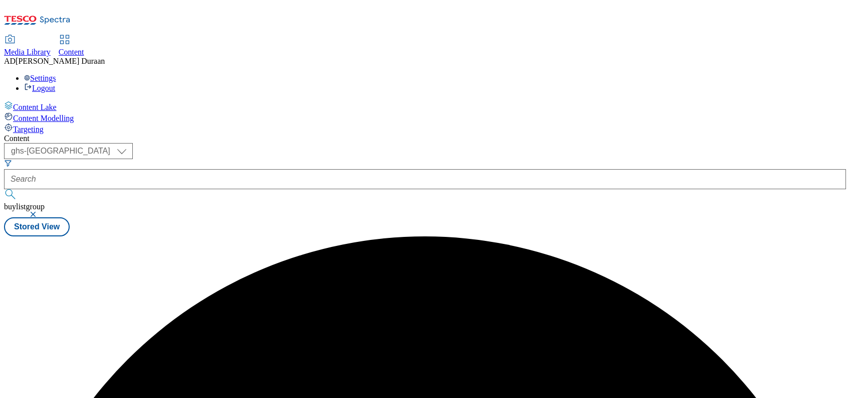
scroll to position [0, 0]
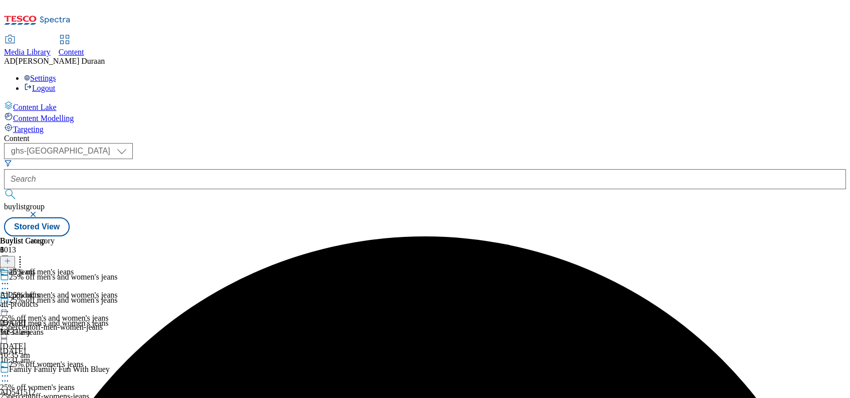
click at [118, 322] on div "25percentoff-men-women-jeans" at bounding box center [59, 326] width 118 height 9
click at [55, 267] on div "all jeans All products all-products 20 Aug 2025 10:35 am" at bounding box center [27, 301] width 55 height 69
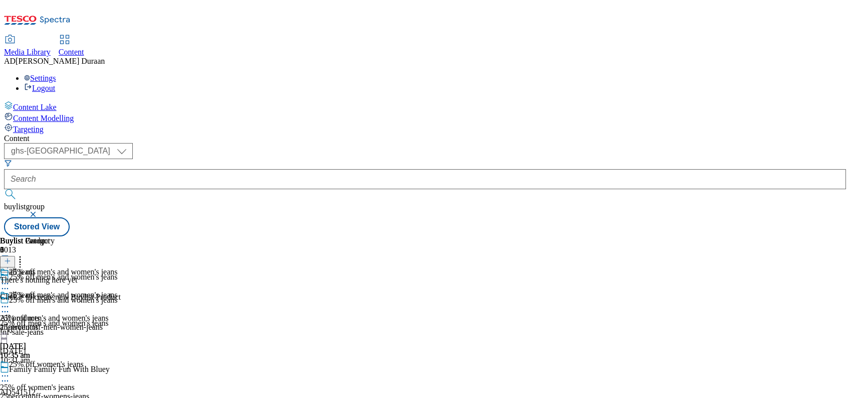
scroll to position [0, 40]
click at [10, 261] on line at bounding box center [7, 261] width 5 height 0
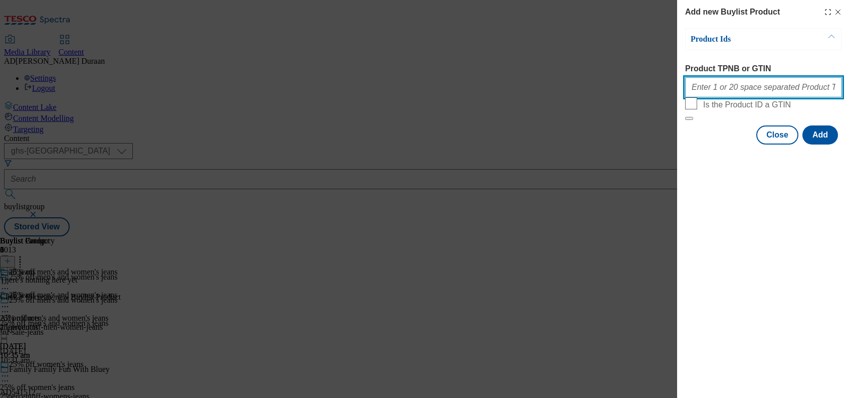
paste input "96694402 96743875 96723283 96723064 96679035 96678802 96478987 96498485 9667724…"
type input "96694402 96743875 96723283 96723064 96679035 96678802 96478987 96498485 9667724…"
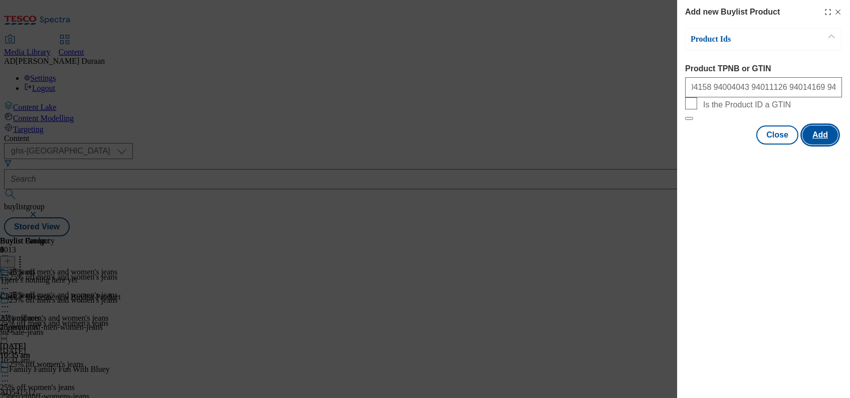
click at [696, 144] on button "Add" at bounding box center [821, 134] width 36 height 19
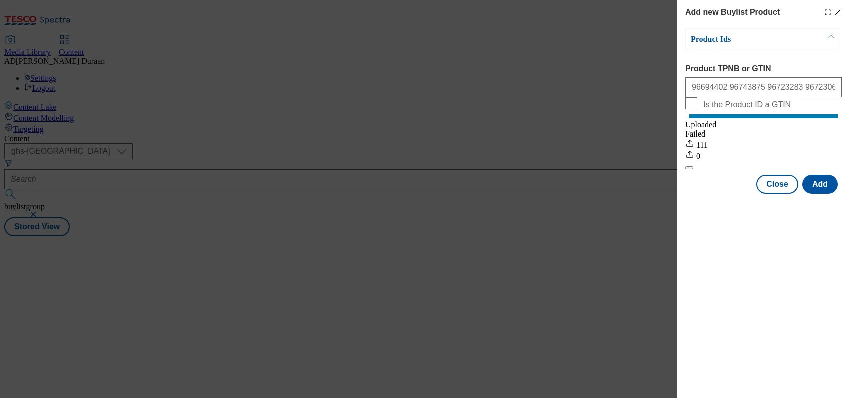
scroll to position [0, 0]
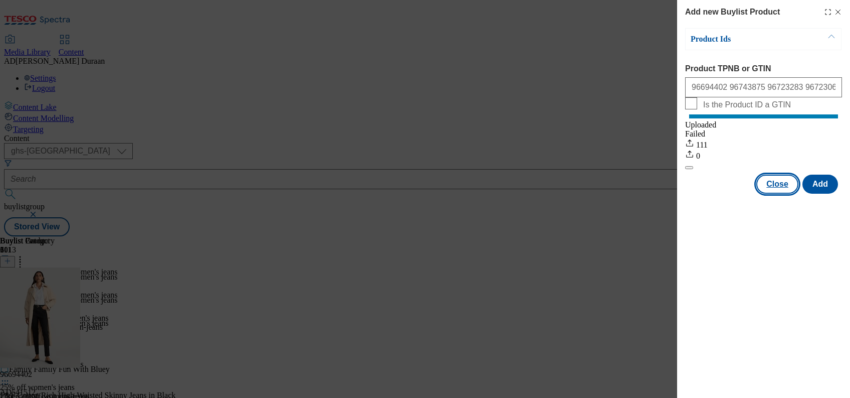
click at [696, 194] on button "Close" at bounding box center [778, 183] width 42 height 19
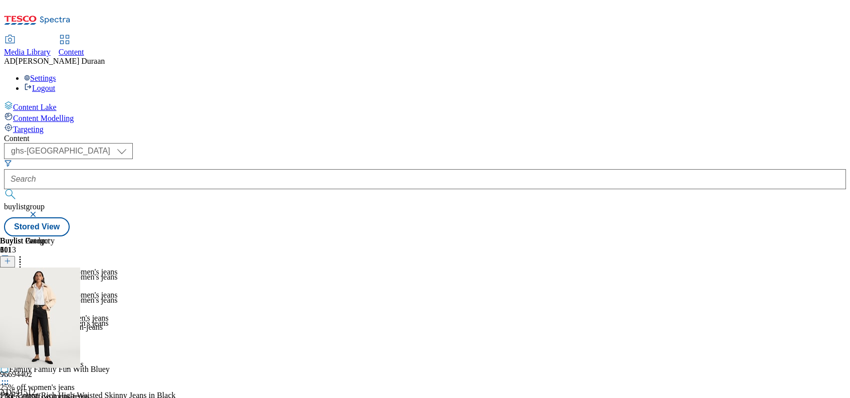
scroll to position [62, 0]
click at [118, 359] on div "25% off women's jeans 25% off women's jeans 25percentoff-womens-jeans 20 Aug 20…" at bounding box center [59, 393] width 118 height 69
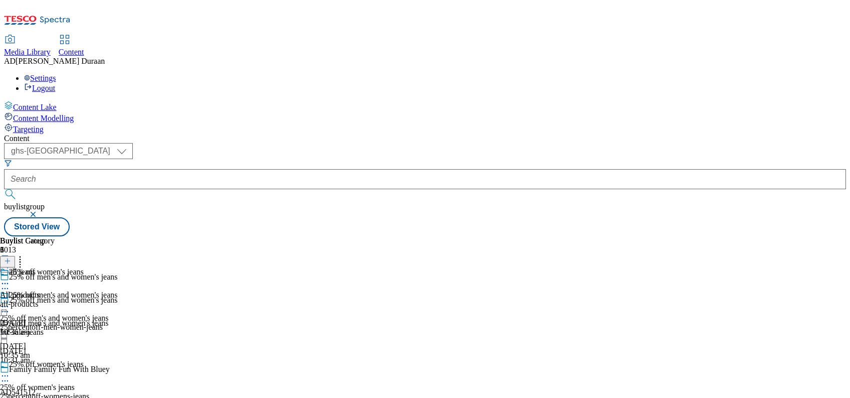
click at [55, 299] on div "all-products" at bounding box center [27, 303] width 55 height 9
click at [11, 257] on icon at bounding box center [7, 260] width 7 height 7
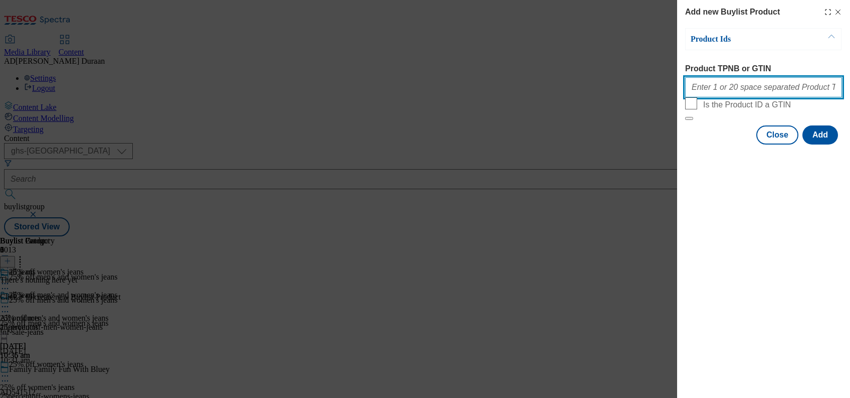
paste input "96694402 96743875 96723283 96723064 96679035 96678802 96478987 96498485 9667724…"
type input "96694402 96743875 96723283 96723064 96679035 96678802 96478987 96498485 9667724…"
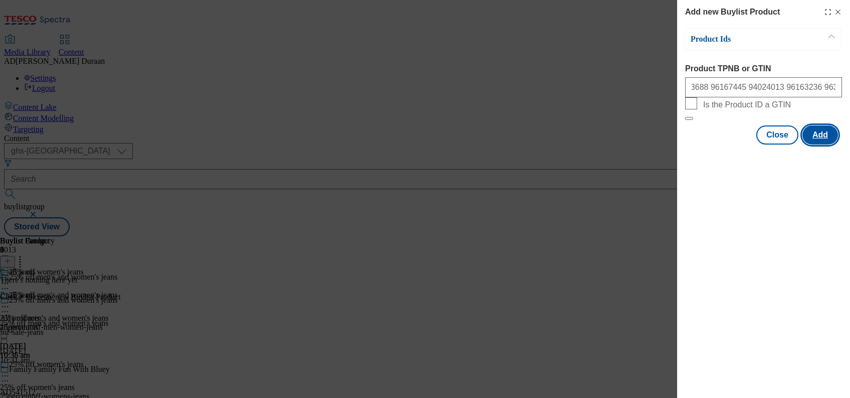
click at [696, 144] on button "Add" at bounding box center [821, 134] width 36 height 19
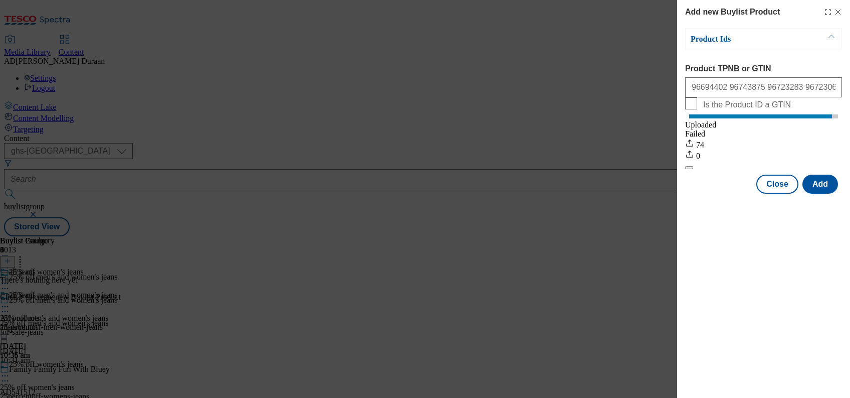
scroll to position [0, 0]
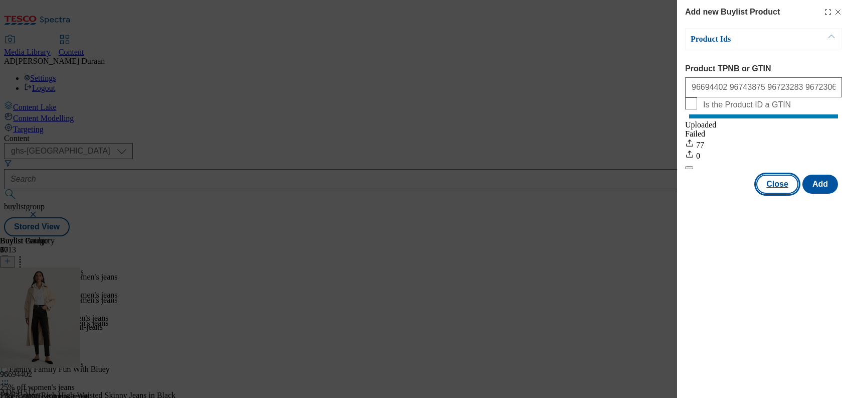
click at [696, 194] on button "Close" at bounding box center [778, 183] width 42 height 19
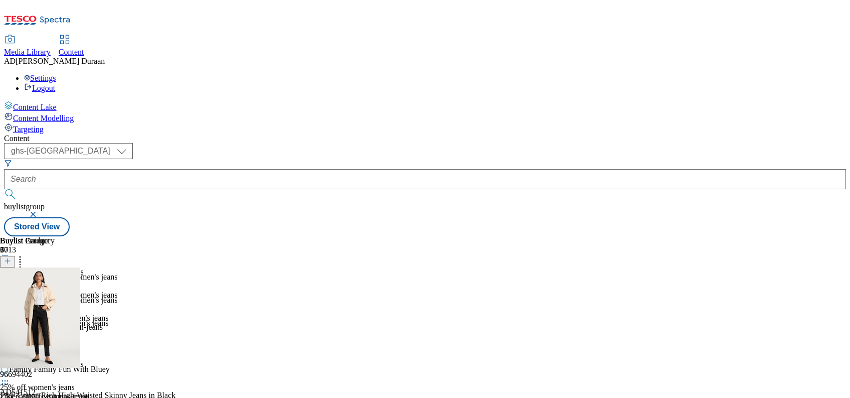
scroll to position [71, 0]
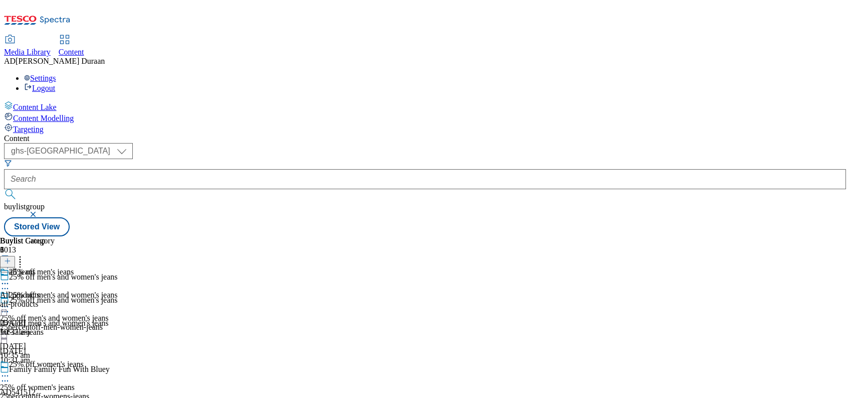
click at [55, 299] on div "all-products" at bounding box center [27, 303] width 55 height 9
click at [11, 257] on icon at bounding box center [7, 260] width 7 height 7
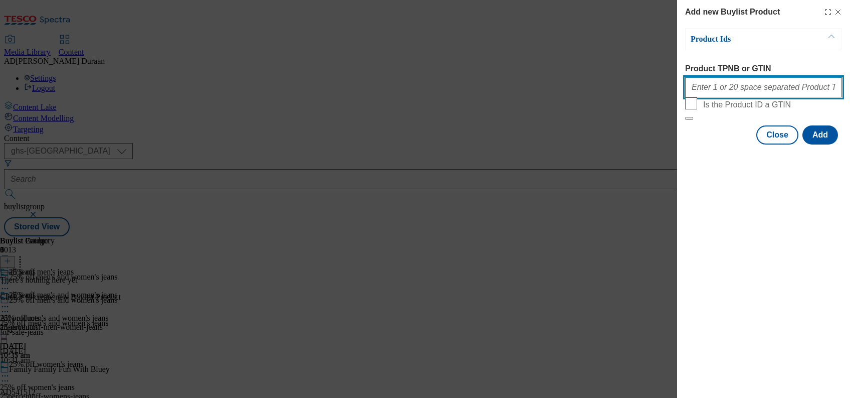
paste input "96685459 96685816 96739005 96690809 96685690 96685570 96690677 96697693 9668510…"
type input "96685459 96685816 96739005 96690809 96685690 96685570 96690677 96697693 9668510…"
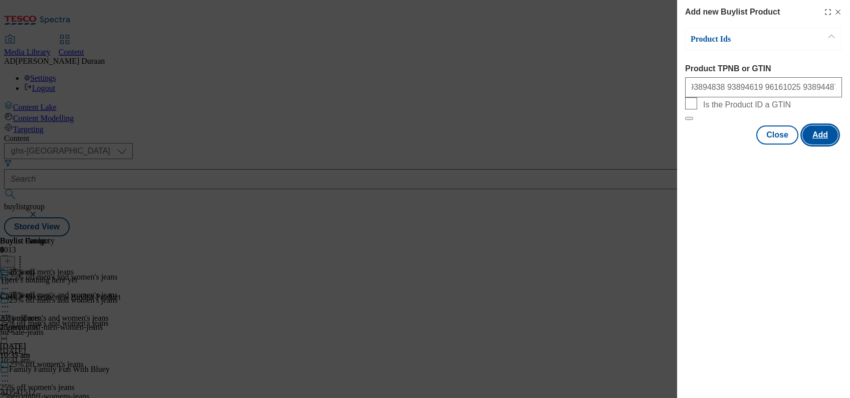
click at [696, 144] on button "Add" at bounding box center [821, 134] width 36 height 19
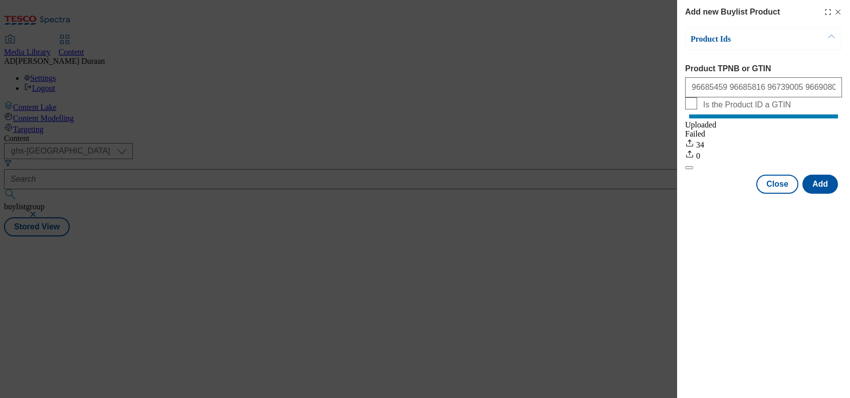
scroll to position [0, 0]
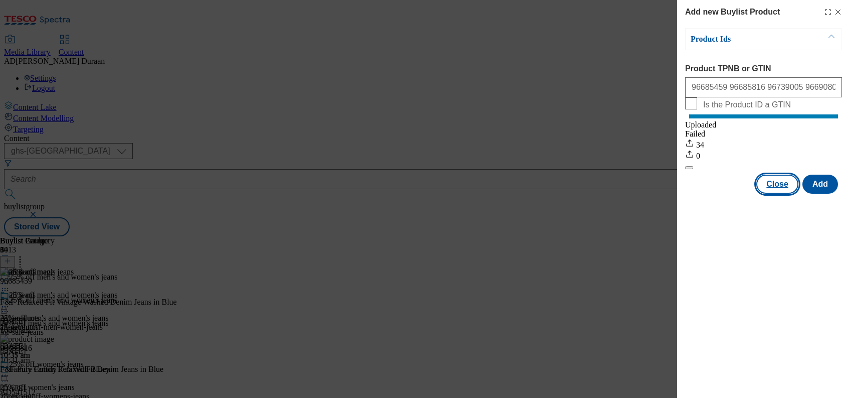
click at [696, 193] on button "Close" at bounding box center [778, 183] width 42 height 19
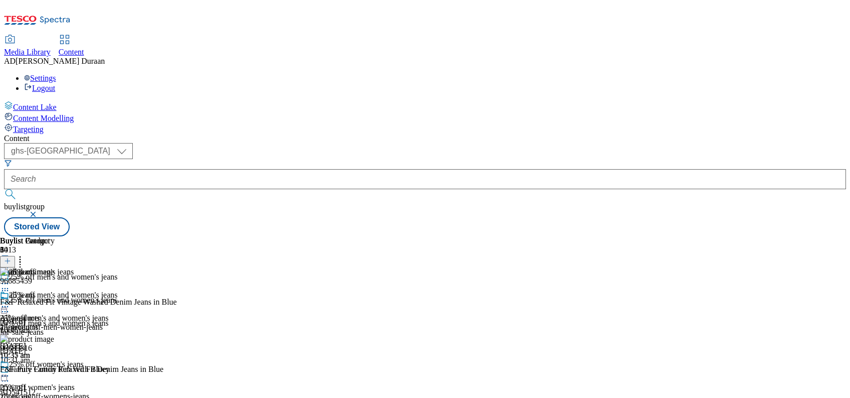
click at [10, 301] on icon at bounding box center [5, 306] width 10 height 10
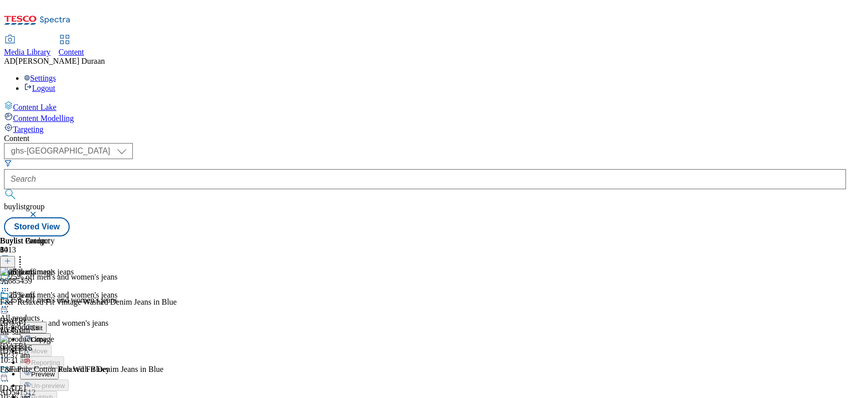
click at [55, 370] on span "Preview" at bounding box center [43, 374] width 24 height 8
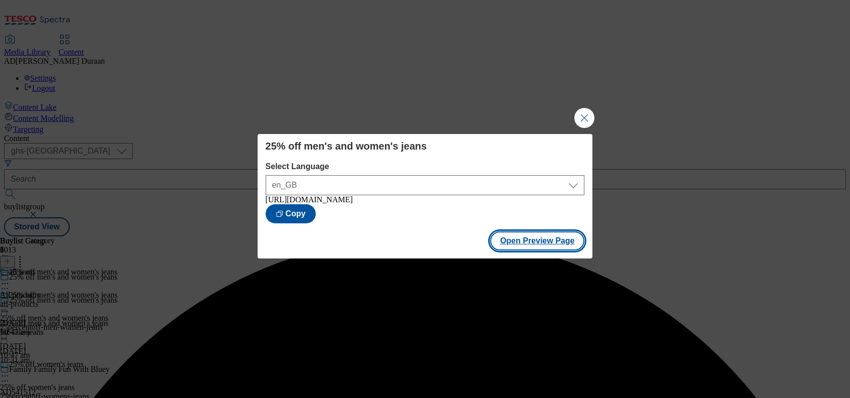
click at [548, 243] on button "Open Preview Page" at bounding box center [537, 240] width 95 height 19
click at [584, 115] on button "Close Modal" at bounding box center [585, 118] width 20 height 20
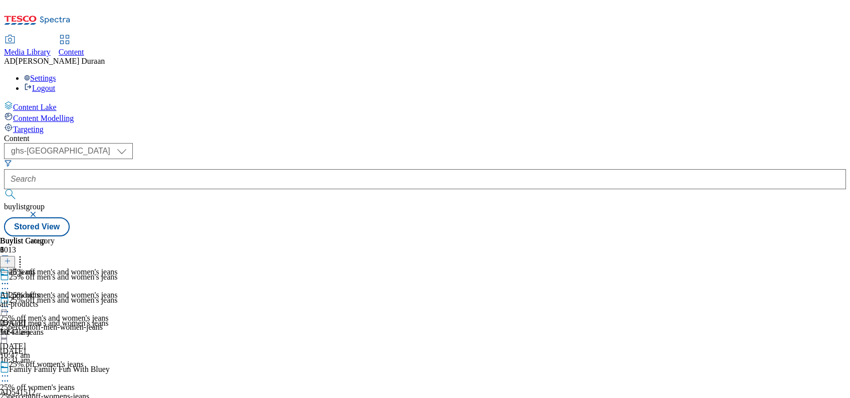
scroll to position [71, 0]
click at [10, 371] on icon at bounding box center [5, 376] width 10 height 10
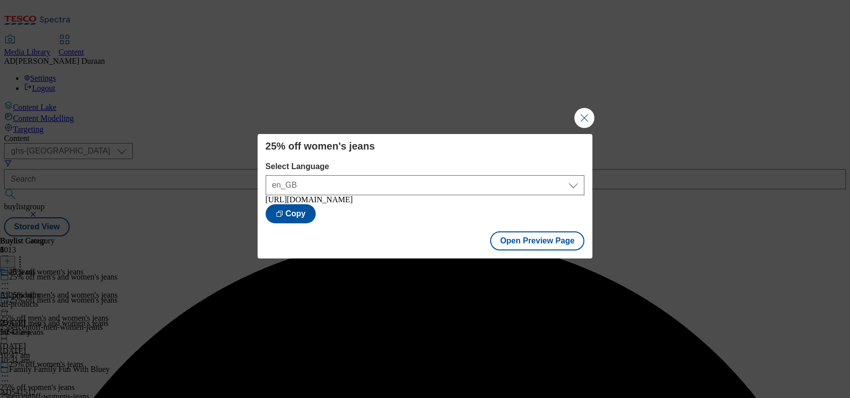
drag, startPoint x: 589, startPoint y: 114, endPoint x: 549, endPoint y: 137, distance: 46.1
click at [588, 114] on button "Close Modal" at bounding box center [585, 118] width 20 height 20
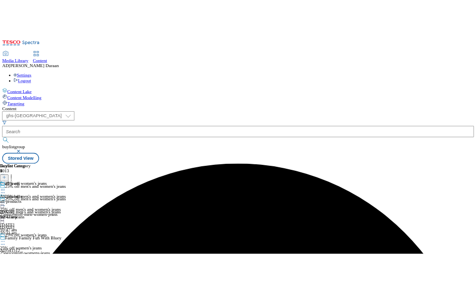
scroll to position [71, 0]
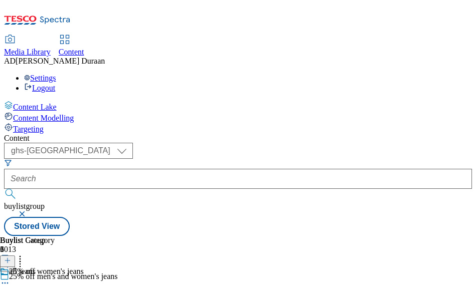
scroll to position [159, 0]
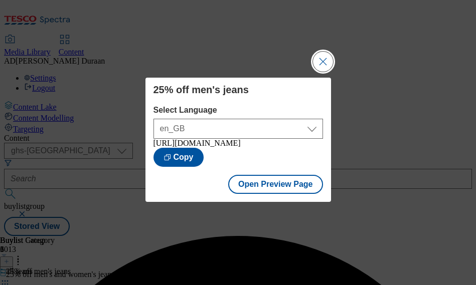
click at [324, 55] on button "Close Modal" at bounding box center [323, 62] width 20 height 20
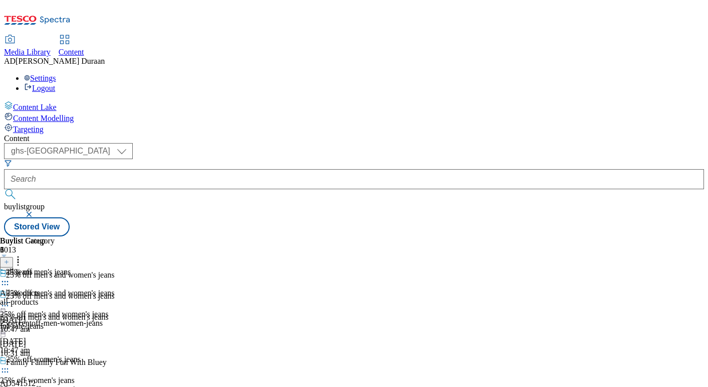
click at [10, 297] on icon at bounding box center [5, 302] width 10 height 10
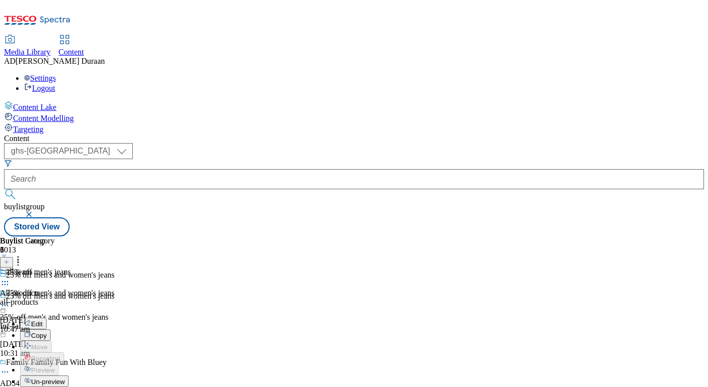
click at [47, 317] on button "Edit" at bounding box center [33, 323] width 27 height 12
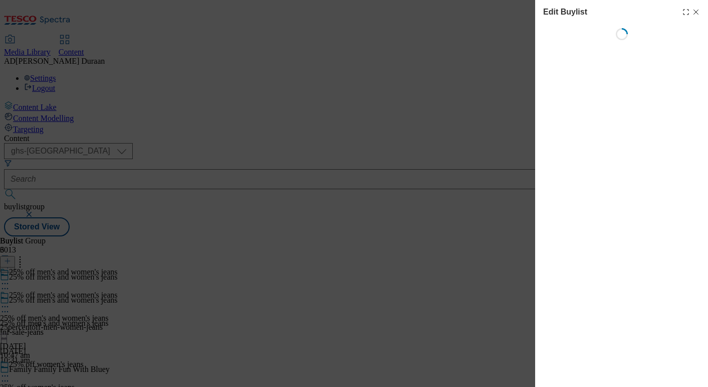
select select "tactical"
select select "Banner"
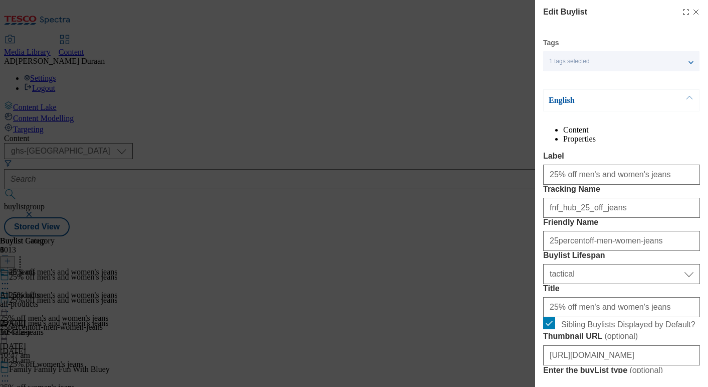
click at [687, 59] on div "1 tags selected" at bounding box center [621, 61] width 156 height 20
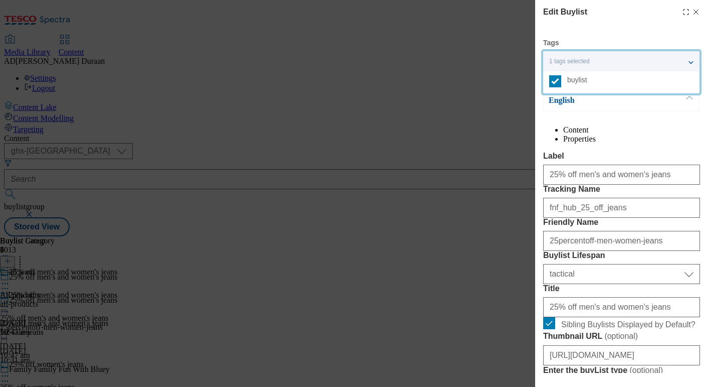
click at [693, 60] on div "1 tags selected" at bounding box center [621, 61] width 156 height 20
click at [696, 12] on icon "Modal" at bounding box center [696, 12] width 8 height 8
select select "tactical"
select select "Banner"
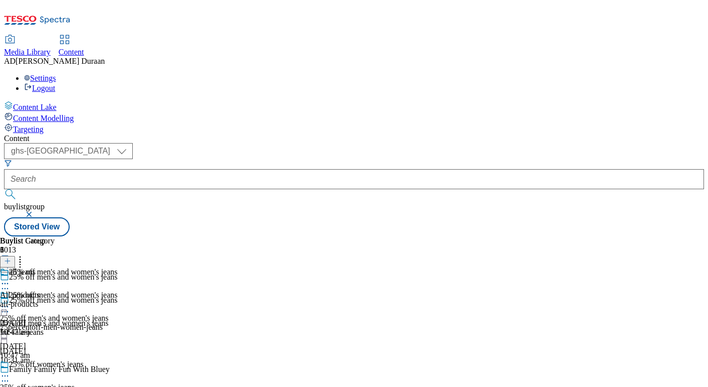
click at [10, 306] on icon at bounding box center [5, 311] width 10 height 10
click at [47, 326] on button "Edit" at bounding box center [33, 332] width 27 height 12
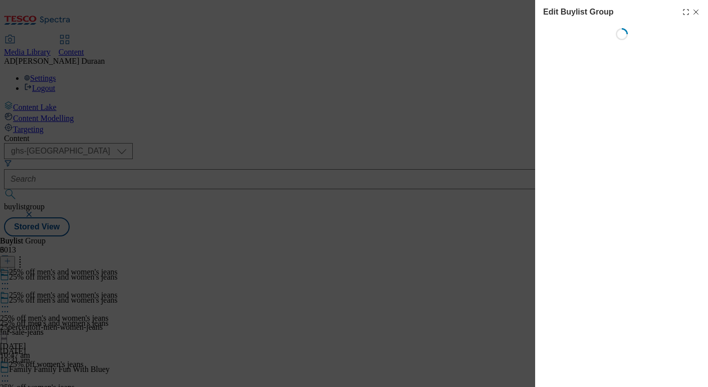
select select "fandf"
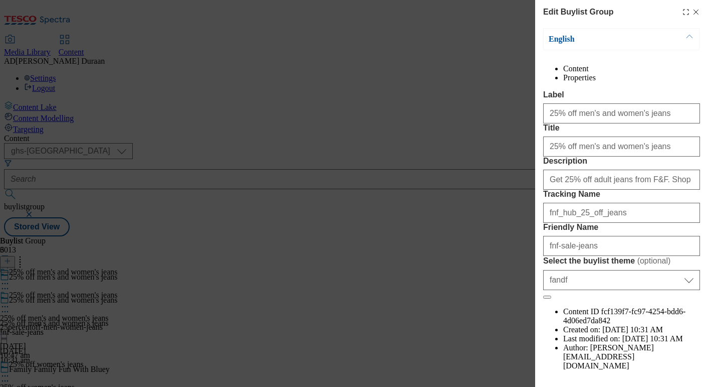
scroll to position [65, 0]
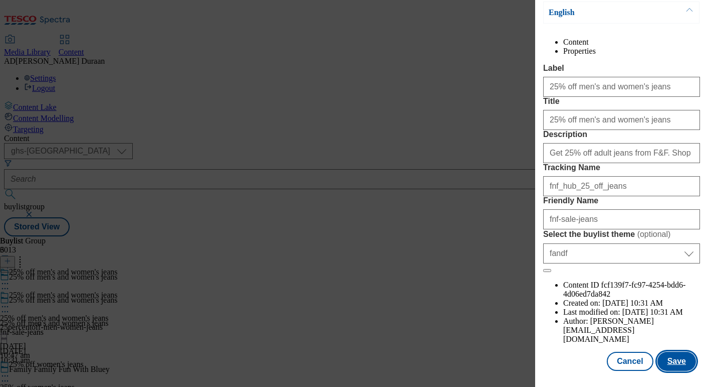
click at [675, 361] on button "Save" at bounding box center [677, 360] width 39 height 19
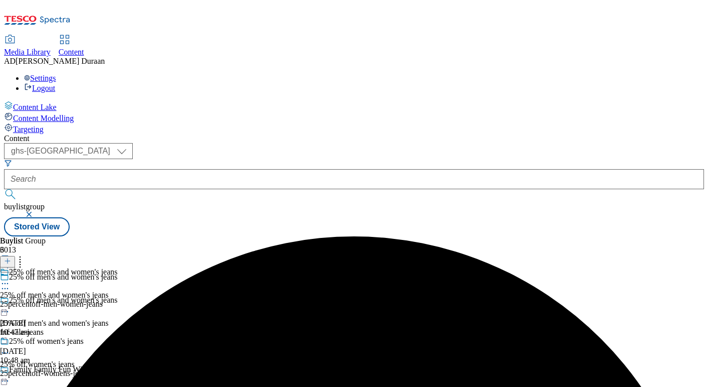
click at [10, 278] on icon at bounding box center [5, 283] width 10 height 10
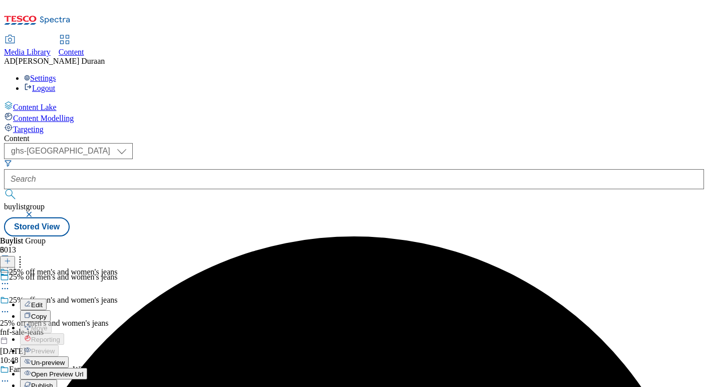
click at [43, 301] on span "Edit" at bounding box center [37, 305] width 12 height 8
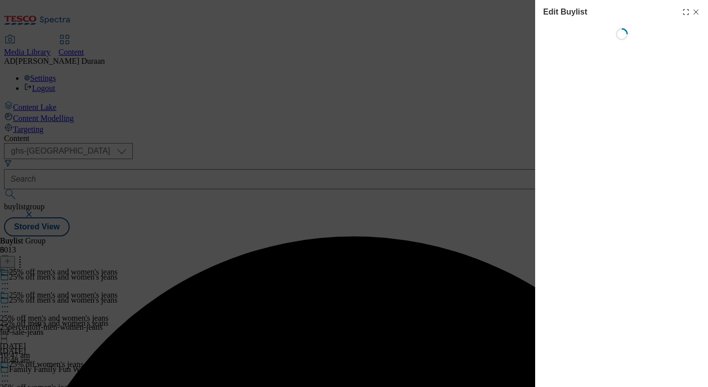
select select "tactical"
select select "Banner"
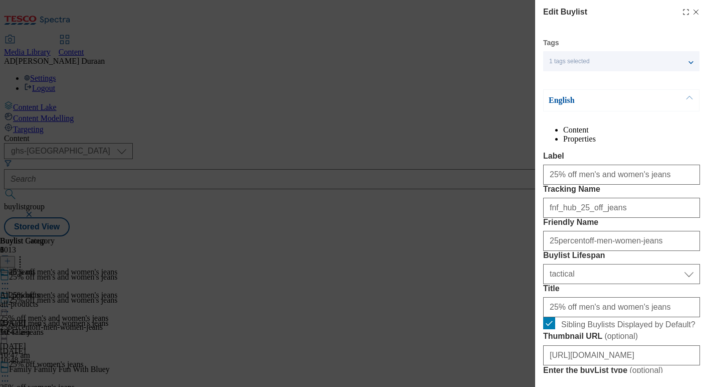
click at [695, 60] on div "1 tags selected" at bounding box center [621, 61] width 156 height 20
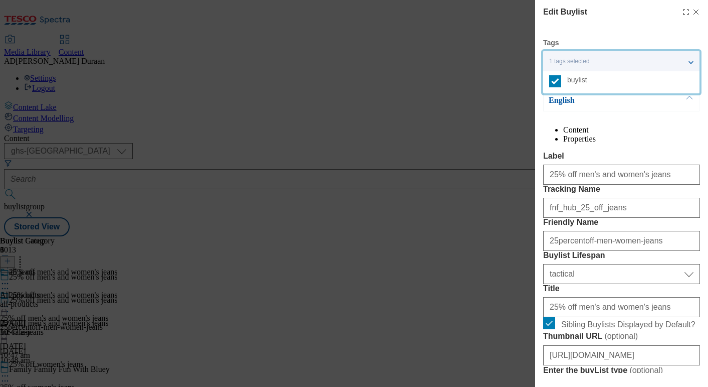
click at [692, 60] on div "1 tags selected" at bounding box center [621, 61] width 156 height 20
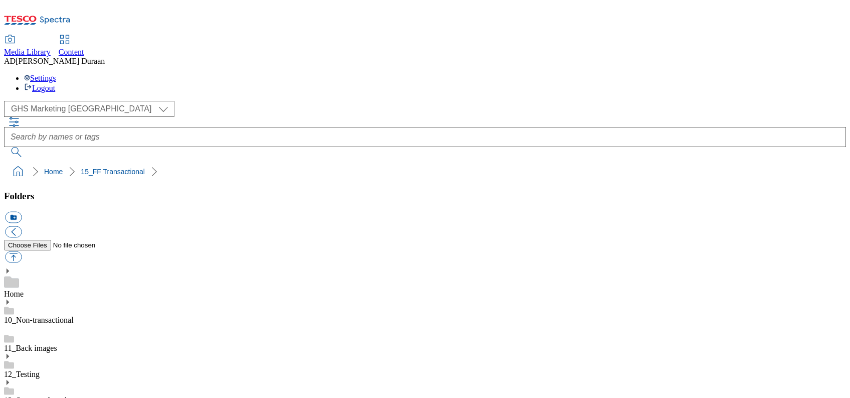
select select "flare-ghs-mktg"
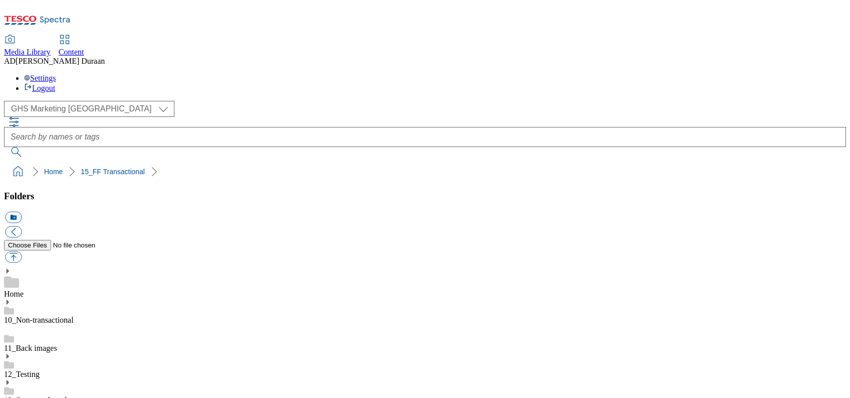
scroll to position [141, 0]
